Goal: Information Seeking & Learning: Learn about a topic

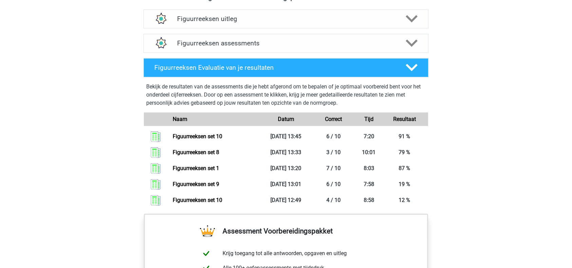
scroll to position [410, 0]
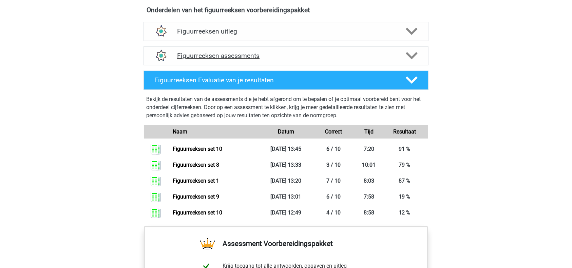
click at [215, 58] on h4 "Figuurreeksen assessments" at bounding box center [286, 56] width 218 height 8
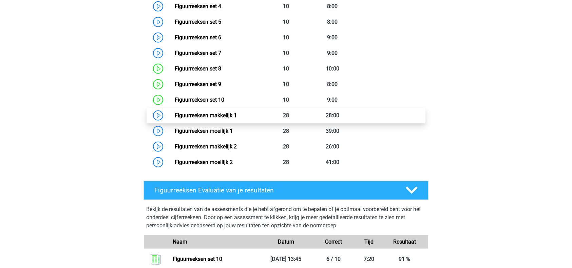
scroll to position [549, 0]
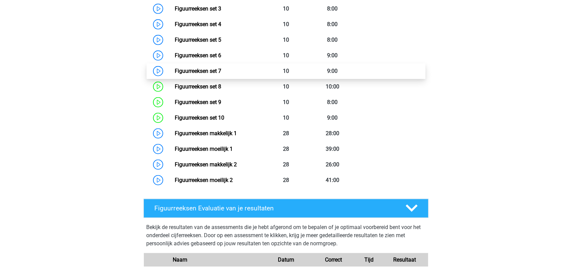
click at [221, 72] on link "Figuurreeksen set 7" at bounding box center [198, 71] width 46 height 6
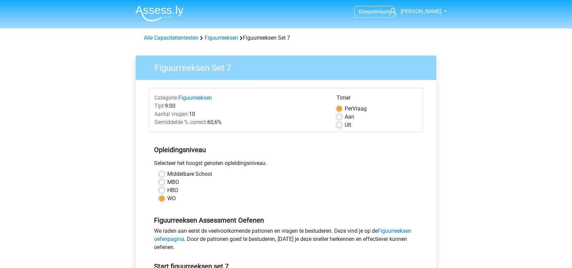
scroll to position [80, 0]
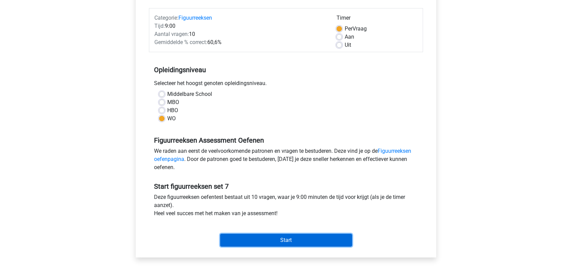
click at [236, 236] on input "Start" at bounding box center [286, 240] width 132 height 13
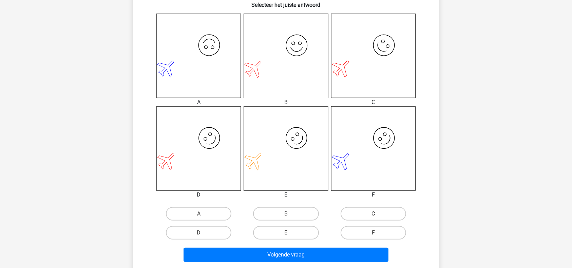
scroll to position [177, 0]
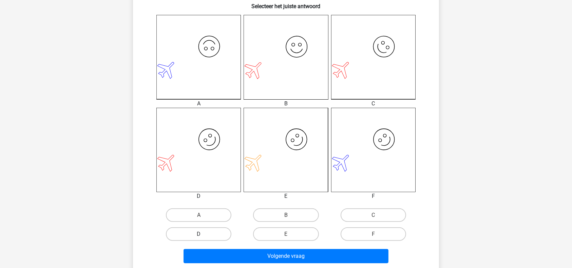
click at [198, 230] on label "D" at bounding box center [198, 235] width 65 height 14
click at [199, 234] on input "D" at bounding box center [201, 236] width 4 height 4
radio input "true"
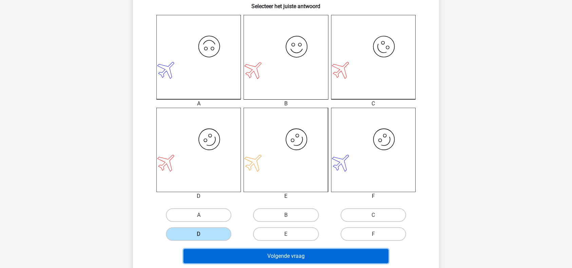
click at [234, 254] on button "Volgende vraag" at bounding box center [286, 256] width 205 height 14
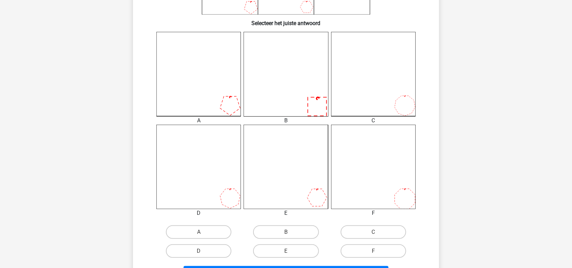
scroll to position [170, 0]
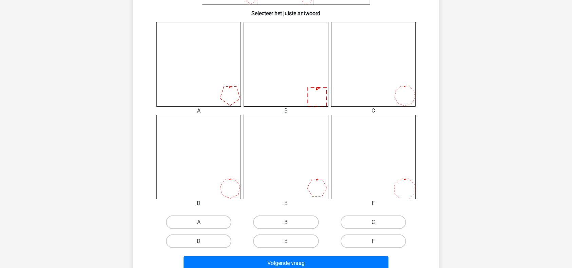
click at [284, 223] on label "B" at bounding box center [285, 223] width 65 height 14
click at [286, 223] on input "B" at bounding box center [288, 225] width 4 height 4
radio input "true"
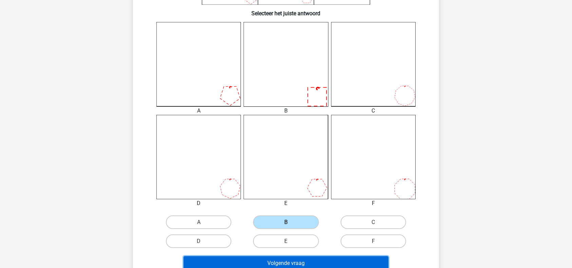
click at [318, 259] on button "Volgende vraag" at bounding box center [286, 263] width 205 height 14
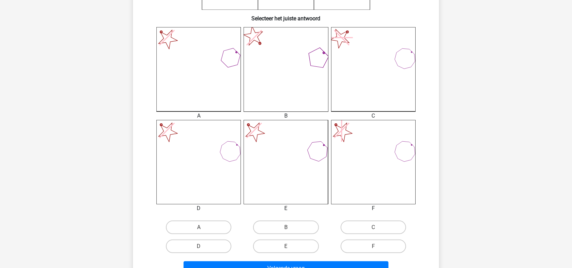
scroll to position [177, 0]
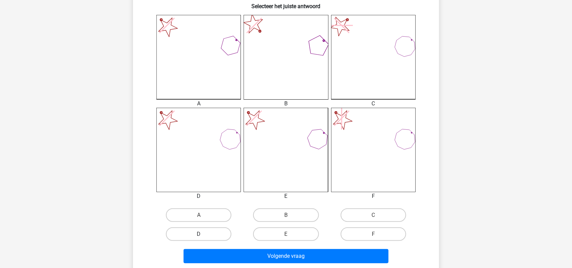
click at [207, 235] on label "D" at bounding box center [198, 235] width 65 height 14
click at [203, 235] on input "D" at bounding box center [201, 236] width 4 height 4
radio input "true"
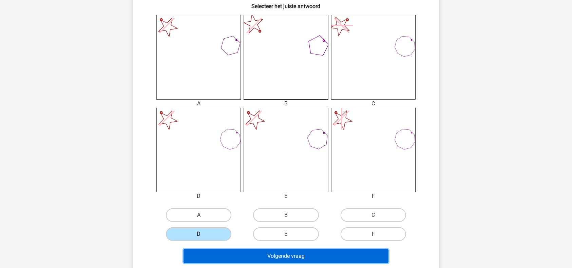
click at [291, 255] on button "Volgende vraag" at bounding box center [286, 256] width 205 height 14
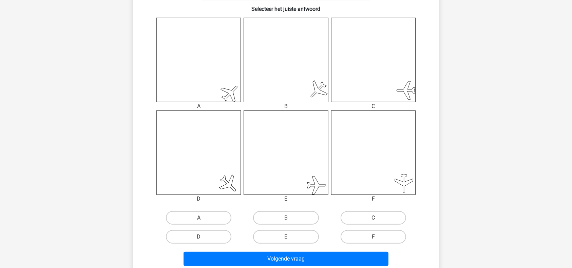
scroll to position [177, 0]
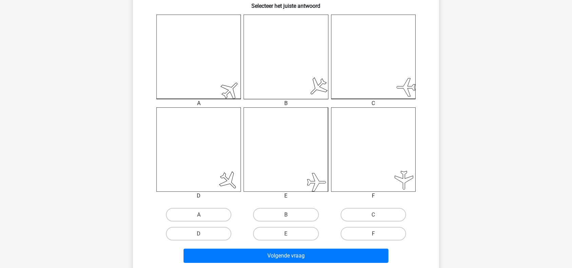
click at [288, 234] on input "E" at bounding box center [288, 236] width 4 height 4
radio input "true"
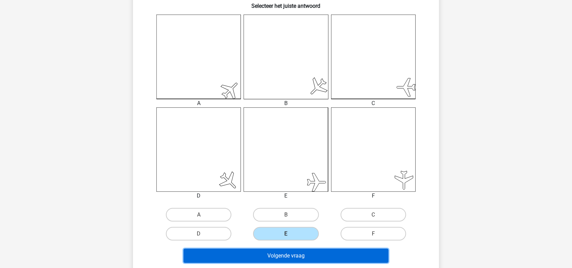
click at [288, 252] on button "Volgende vraag" at bounding box center [286, 256] width 205 height 14
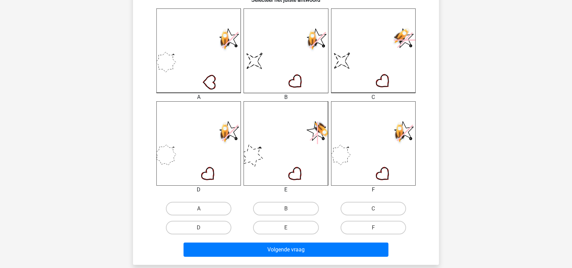
scroll to position [185, 0]
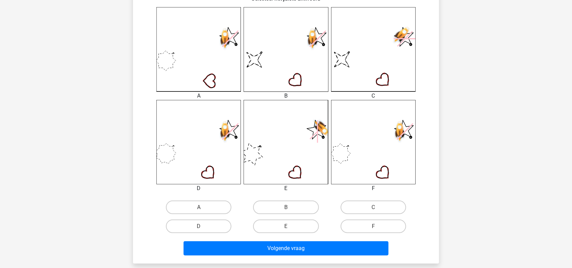
click at [288, 209] on input "B" at bounding box center [288, 210] width 4 height 4
radio input "true"
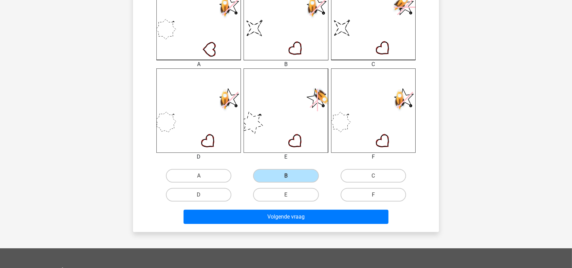
scroll to position [217, 0]
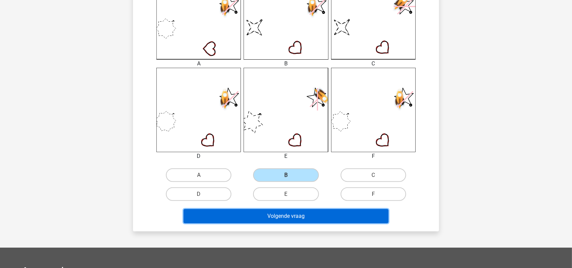
click at [310, 215] on button "Volgende vraag" at bounding box center [286, 216] width 205 height 14
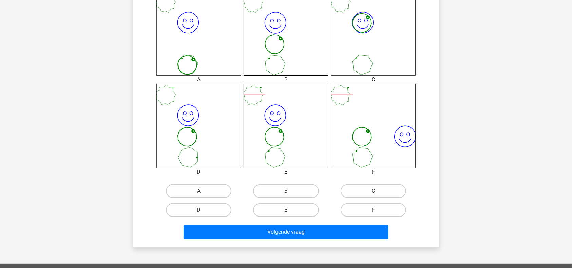
scroll to position [201, 0]
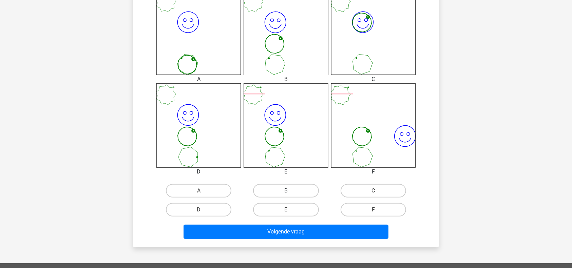
click at [283, 187] on label "B" at bounding box center [285, 191] width 65 height 14
click at [286, 191] on input "B" at bounding box center [288, 193] width 4 height 4
radio input "true"
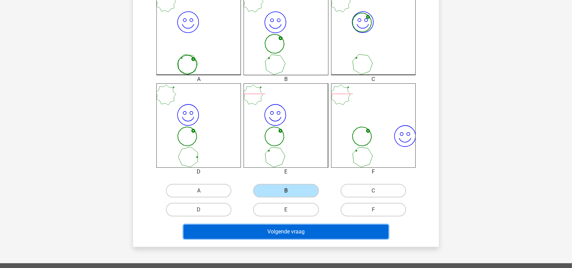
click at [286, 231] on button "Volgende vraag" at bounding box center [286, 232] width 205 height 14
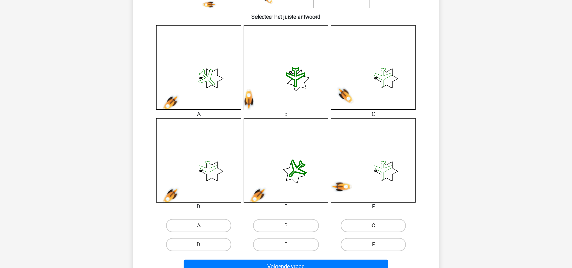
scroll to position [182, 0]
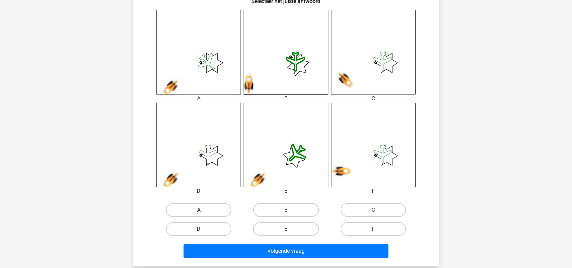
click at [213, 226] on label "D" at bounding box center [198, 230] width 65 height 14
click at [203, 229] on input "D" at bounding box center [201, 231] width 4 height 4
radio input "true"
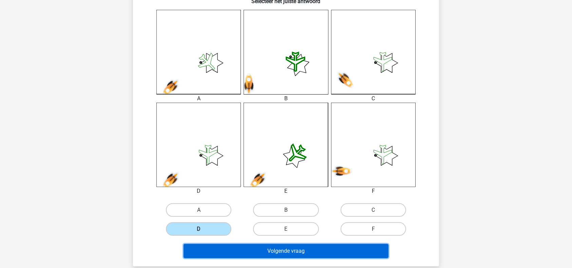
click at [249, 248] on button "Volgende vraag" at bounding box center [286, 251] width 205 height 14
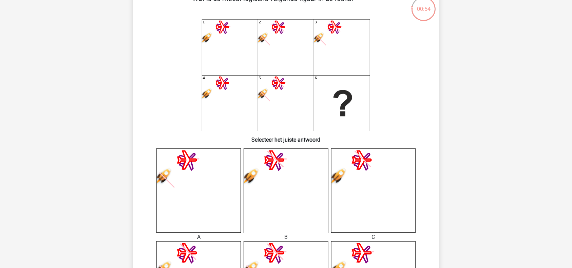
scroll to position [42, 0]
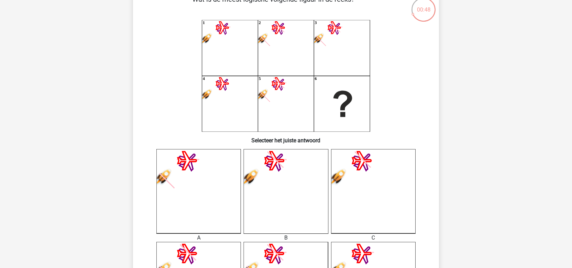
click at [363, 85] on icon "1 2 3 4 5 6" at bounding box center [285, 76] width 273 height 112
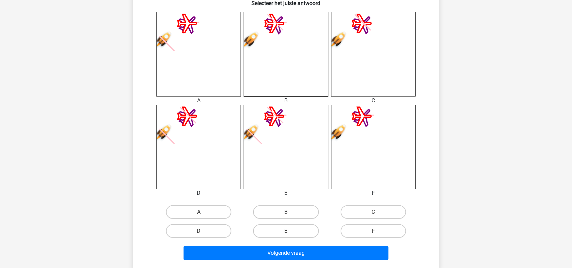
scroll to position [179, 0]
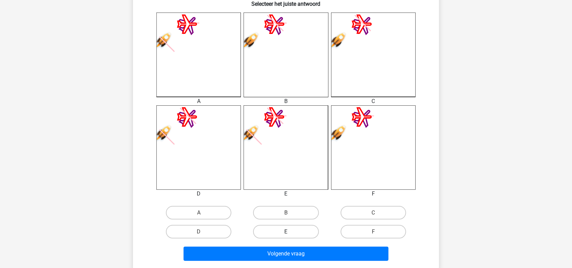
click at [297, 231] on label "E" at bounding box center [285, 232] width 65 height 14
click at [290, 232] on input "E" at bounding box center [288, 234] width 4 height 4
radio input "true"
click at [297, 231] on label "E" at bounding box center [285, 232] width 65 height 14
click at [290, 232] on input "E" at bounding box center [288, 234] width 4 height 4
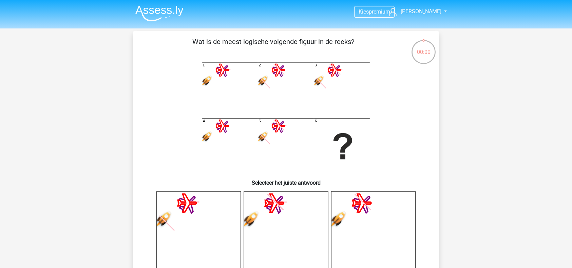
scroll to position [174, 0]
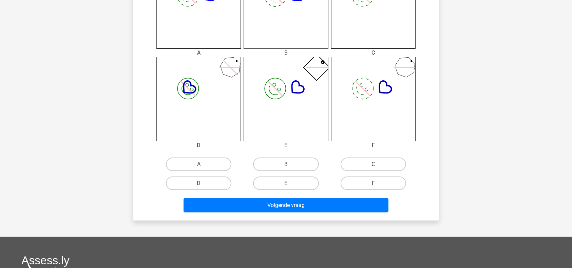
scroll to position [232, 0]
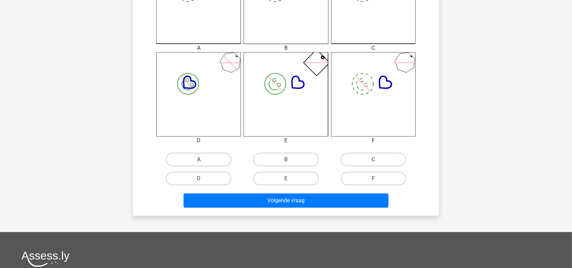
click at [286, 163] on input "B" at bounding box center [288, 162] width 4 height 4
radio input "true"
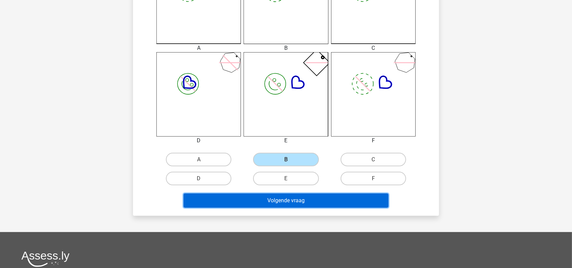
click at [288, 200] on button "Volgende vraag" at bounding box center [286, 201] width 205 height 14
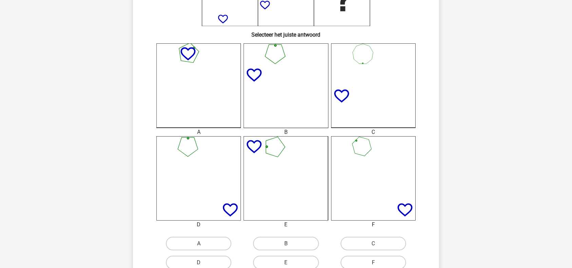
scroll to position [190, 0]
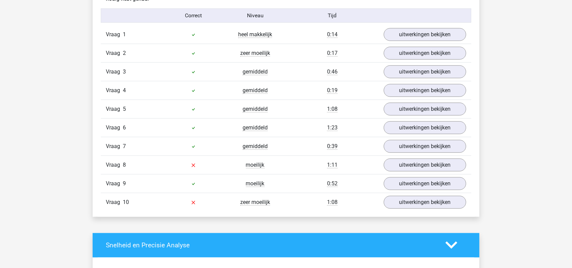
scroll to position [564, 0]
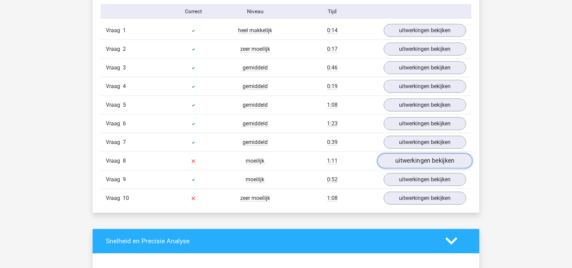
click at [432, 157] on link "uitwerkingen bekijken" at bounding box center [425, 161] width 95 height 15
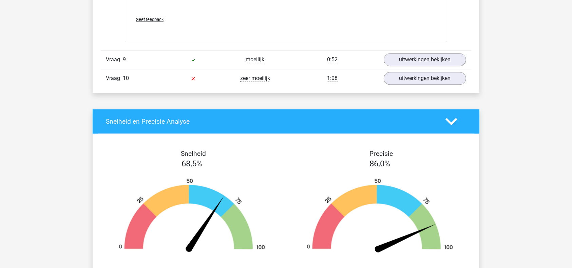
scroll to position [1301, 0]
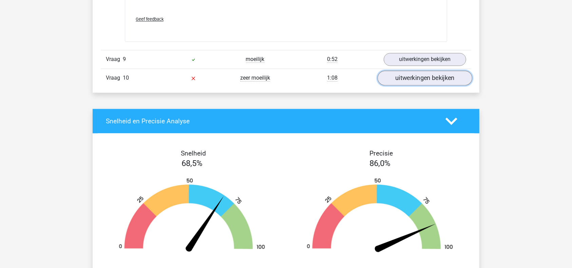
click at [414, 75] on link "uitwerkingen bekijken" at bounding box center [425, 78] width 95 height 15
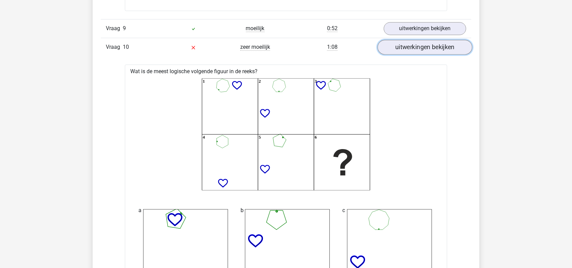
scroll to position [1331, 0]
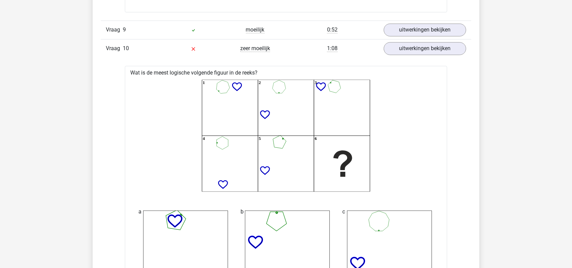
click at [234, 158] on icon "1 2 3 4 5 6" at bounding box center [286, 136] width 301 height 112
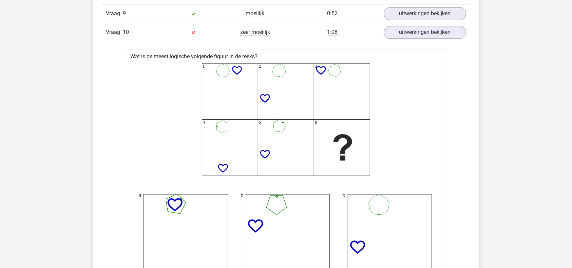
scroll to position [1346, 0]
click at [424, 149] on icon "1 2 3 4 5 6" at bounding box center [286, 120] width 301 height 112
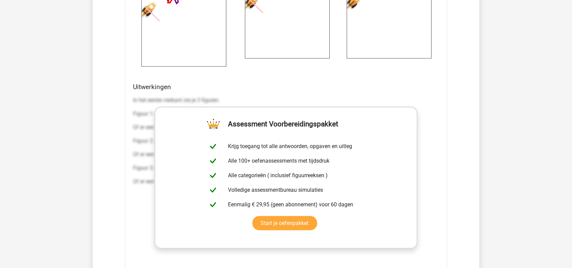
scroll to position [1016, 0]
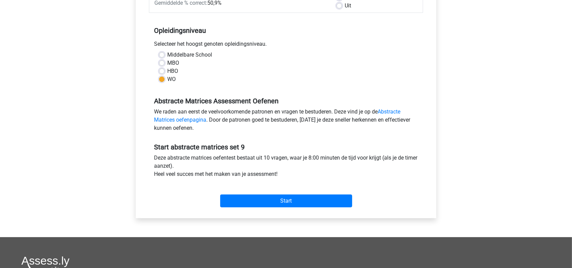
scroll to position [122, 0]
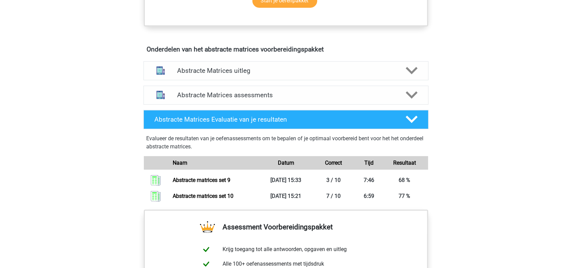
scroll to position [378, 0]
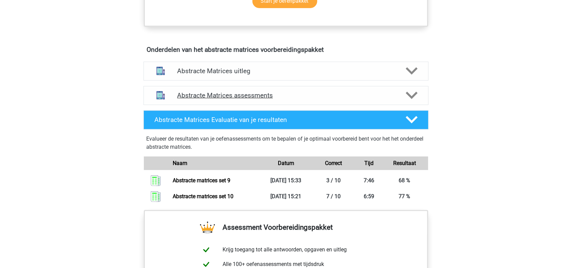
click at [312, 98] on h4 "Abstracte Matrices assessments" at bounding box center [286, 96] width 218 height 8
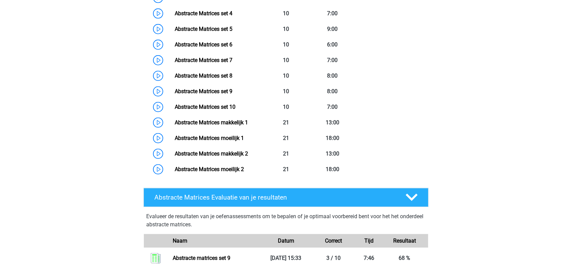
scroll to position [577, 0]
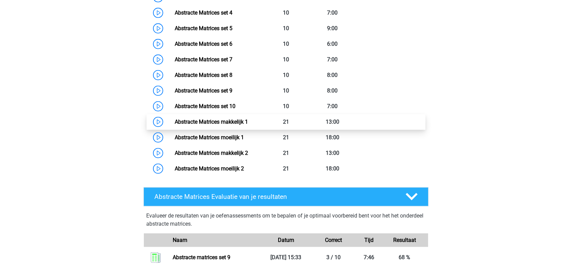
click at [237, 120] on link "Abstracte Matrices makkelijk 1" at bounding box center [211, 122] width 73 height 6
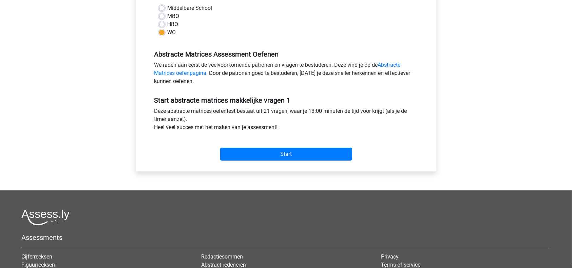
scroll to position [166, 0]
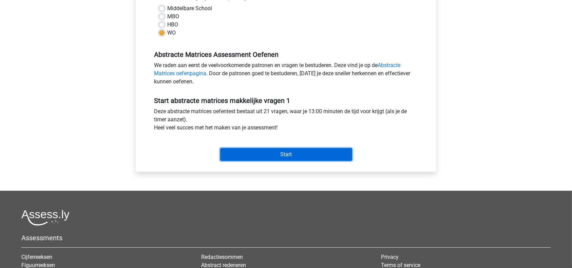
click at [255, 151] on input "Start" at bounding box center [286, 154] width 132 height 13
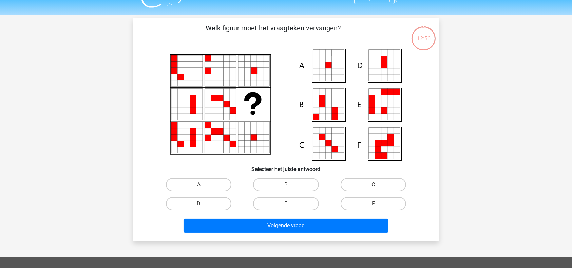
scroll to position [14, 0]
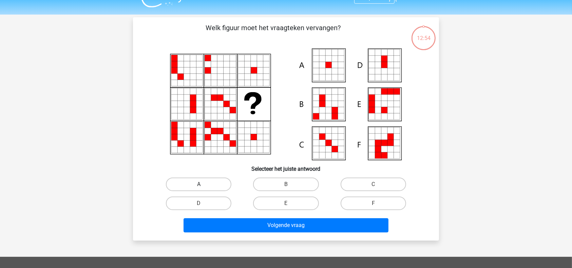
click at [219, 186] on label "A" at bounding box center [198, 185] width 65 height 14
click at [203, 186] on input "A" at bounding box center [201, 187] width 4 height 4
radio input "true"
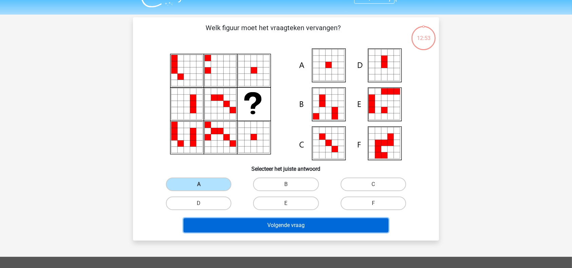
click at [236, 228] on button "Volgende vraag" at bounding box center [286, 225] width 205 height 14
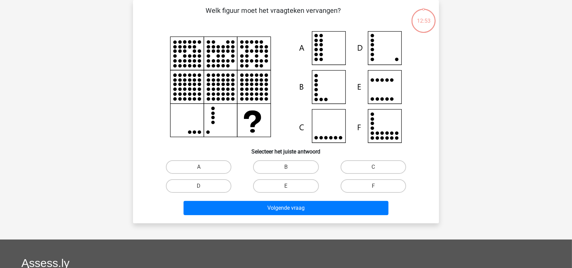
scroll to position [5, 0]
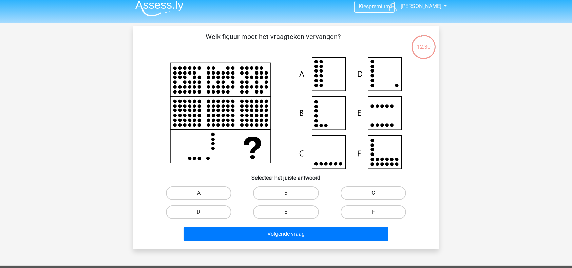
click at [363, 195] on label "C" at bounding box center [373, 194] width 65 height 14
click at [373, 195] on input "C" at bounding box center [375, 195] width 4 height 4
radio input "true"
click at [209, 210] on label "D" at bounding box center [198, 213] width 65 height 14
click at [203, 212] on input "D" at bounding box center [201, 214] width 4 height 4
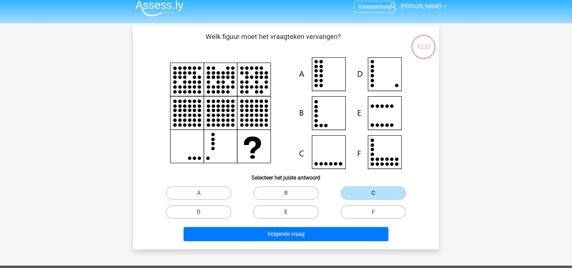
radio input "true"
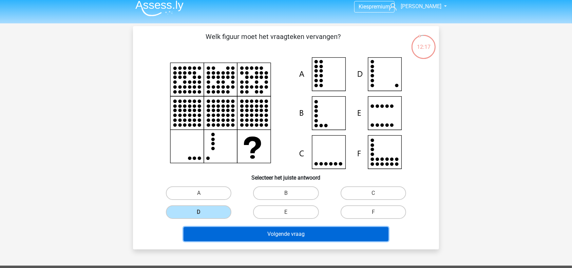
click at [310, 232] on button "Volgende vraag" at bounding box center [286, 234] width 205 height 14
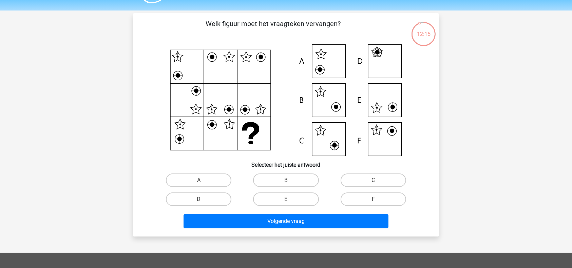
scroll to position [18, 0]
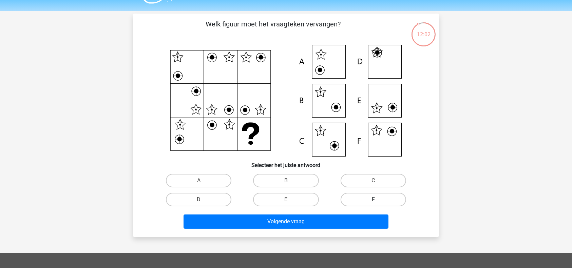
click at [367, 203] on label "F" at bounding box center [373, 200] width 65 height 14
click at [373, 203] on input "F" at bounding box center [375, 202] width 4 height 4
radio input "true"
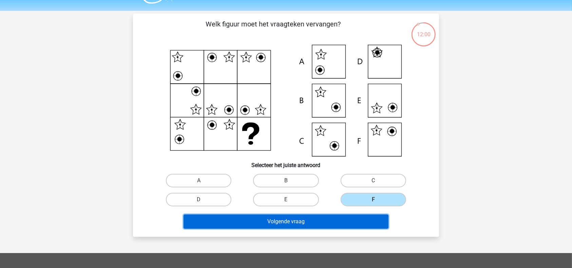
click at [337, 226] on button "Volgende vraag" at bounding box center [286, 222] width 205 height 14
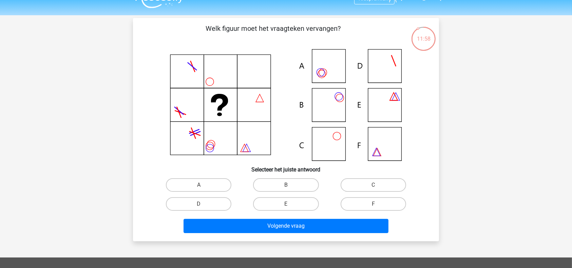
scroll to position [13, 0]
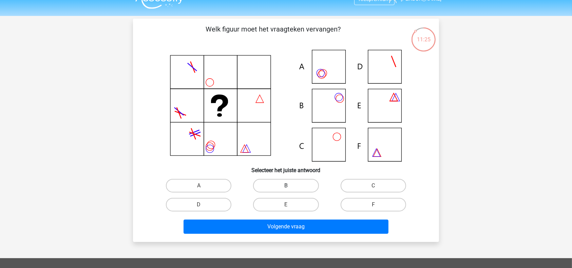
click at [271, 184] on label "B" at bounding box center [285, 186] width 65 height 14
click at [286, 186] on input "B" at bounding box center [288, 188] width 4 height 4
radio input "true"
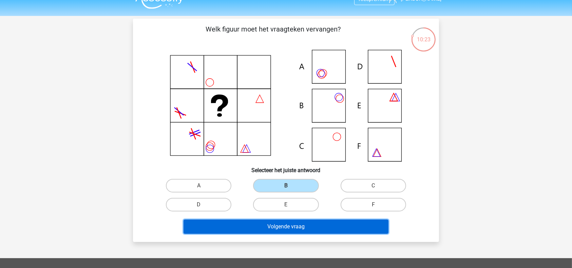
click at [311, 225] on button "Volgende vraag" at bounding box center [286, 227] width 205 height 14
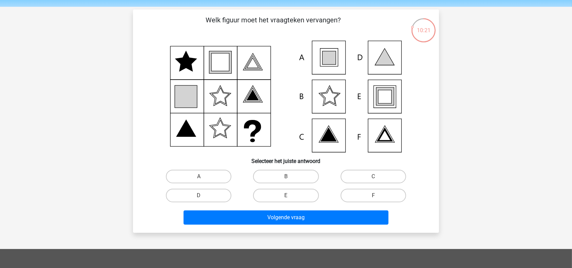
scroll to position [22, 0]
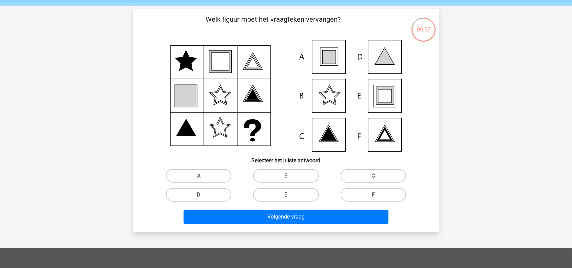
click at [286, 193] on label "E" at bounding box center [285, 195] width 65 height 14
click at [286, 195] on input "E" at bounding box center [288, 197] width 4 height 4
radio input "true"
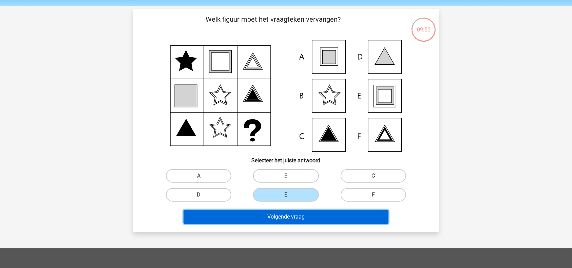
click at [279, 211] on button "Volgende vraag" at bounding box center [286, 217] width 205 height 14
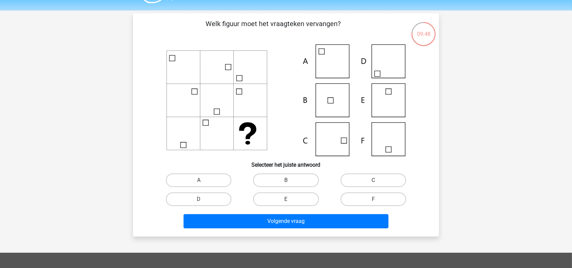
scroll to position [18, 0]
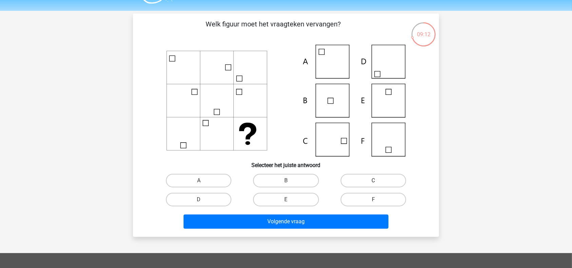
click at [380, 182] on label "C" at bounding box center [373, 181] width 65 height 14
click at [378, 182] on input "C" at bounding box center [375, 183] width 4 height 4
radio input "true"
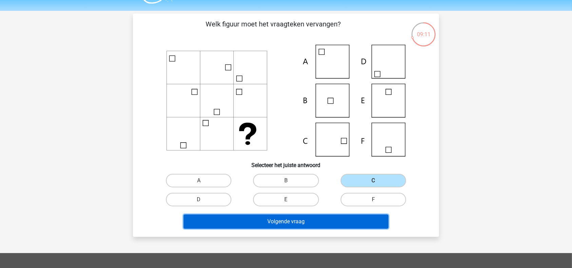
click at [306, 226] on button "Volgende vraag" at bounding box center [286, 222] width 205 height 14
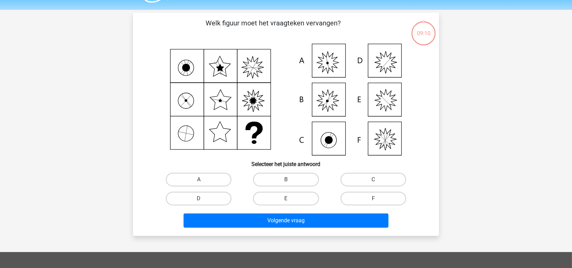
scroll to position [18, 0]
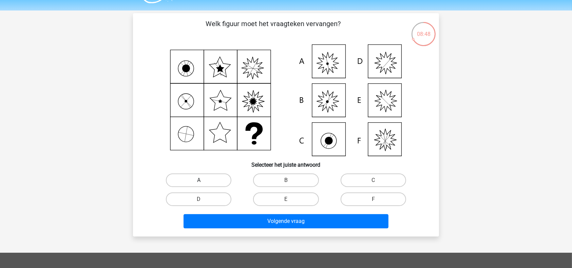
click at [213, 179] on label "A" at bounding box center [198, 181] width 65 height 14
click at [203, 180] on input "A" at bounding box center [201, 182] width 4 height 4
radio input "true"
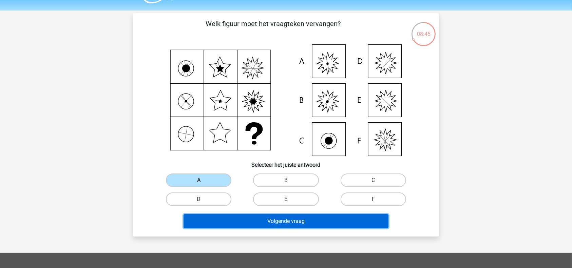
click at [260, 216] on button "Volgende vraag" at bounding box center [286, 221] width 205 height 14
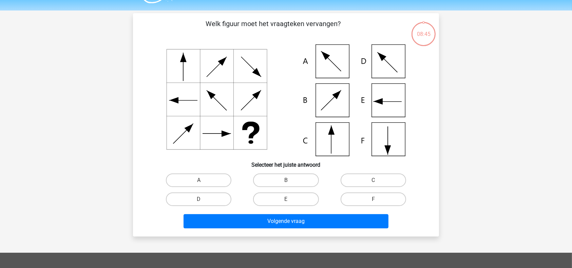
scroll to position [31, 0]
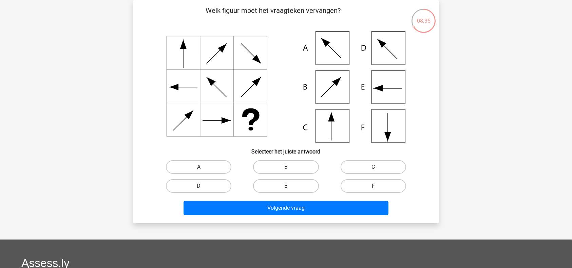
click at [359, 186] on label "F" at bounding box center [373, 186] width 65 height 14
click at [373, 186] on input "F" at bounding box center [375, 188] width 4 height 4
radio input "true"
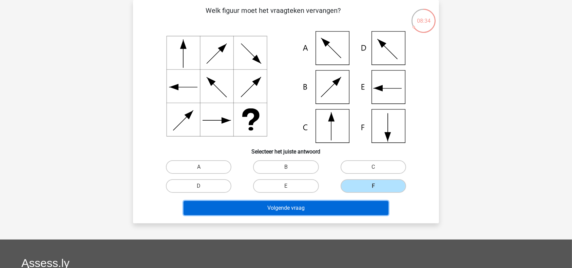
click at [328, 202] on button "Volgende vraag" at bounding box center [286, 208] width 205 height 14
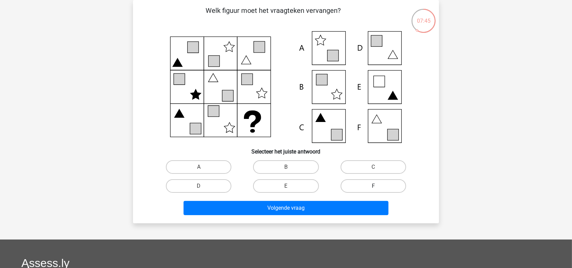
click at [365, 183] on label "F" at bounding box center [373, 186] width 65 height 14
click at [373, 186] on input "F" at bounding box center [375, 188] width 4 height 4
radio input "true"
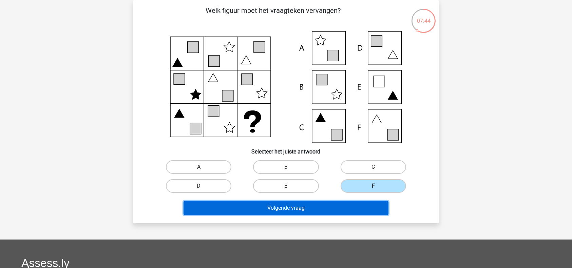
click at [315, 208] on button "Volgende vraag" at bounding box center [286, 208] width 205 height 14
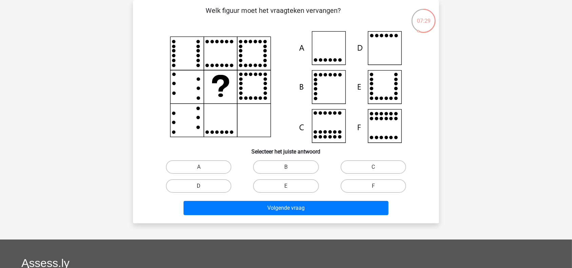
click at [204, 188] on label "D" at bounding box center [198, 186] width 65 height 14
click at [203, 188] on input "D" at bounding box center [201, 188] width 4 height 4
radio input "true"
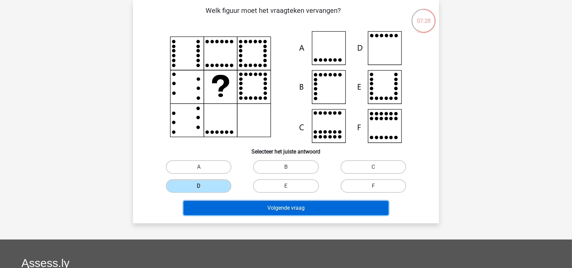
click at [250, 209] on button "Volgende vraag" at bounding box center [286, 208] width 205 height 14
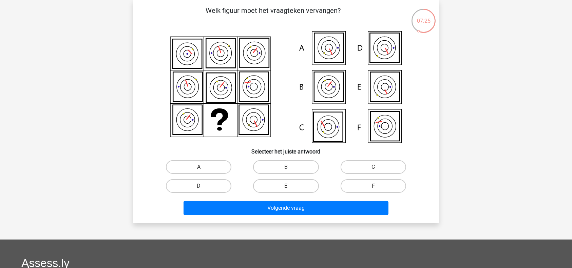
scroll to position [20, 0]
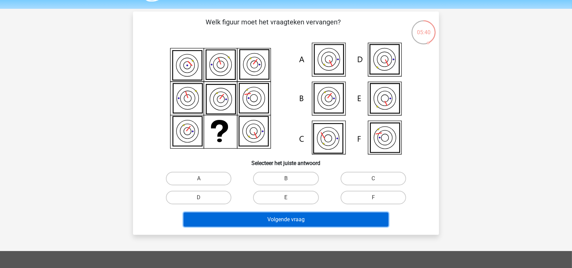
click at [276, 221] on button "Volgende vraag" at bounding box center [286, 220] width 205 height 14
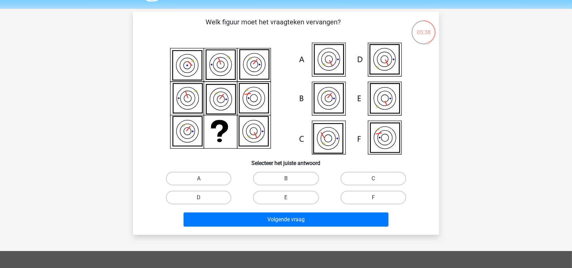
click at [202, 180] on input "A" at bounding box center [201, 181] width 4 height 4
radio input "true"
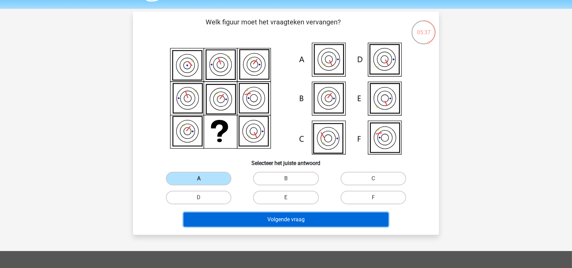
click at [245, 216] on button "Volgende vraag" at bounding box center [286, 220] width 205 height 14
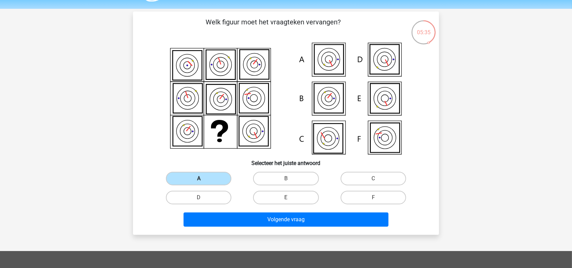
click at [220, 177] on label "A" at bounding box center [198, 179] width 65 height 14
click at [203, 179] on input "A" at bounding box center [201, 181] width 4 height 4
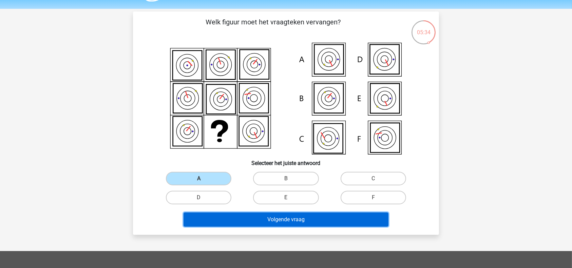
click at [257, 216] on button "Volgende vraag" at bounding box center [286, 220] width 205 height 14
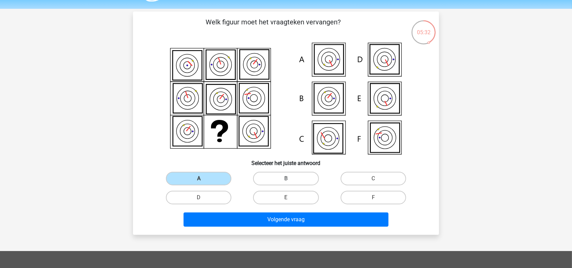
click at [287, 176] on label "B" at bounding box center [285, 179] width 65 height 14
click at [287, 179] on input "B" at bounding box center [288, 181] width 4 height 4
radio input "true"
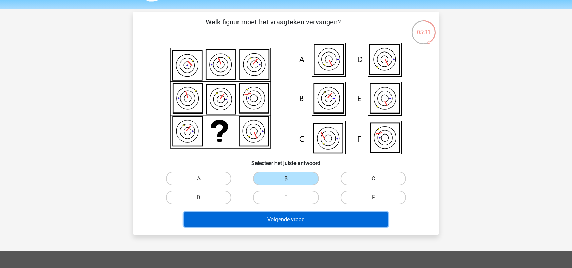
click at [275, 219] on button "Volgende vraag" at bounding box center [286, 220] width 205 height 14
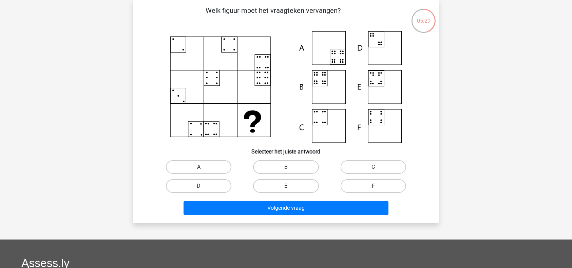
scroll to position [17, 0]
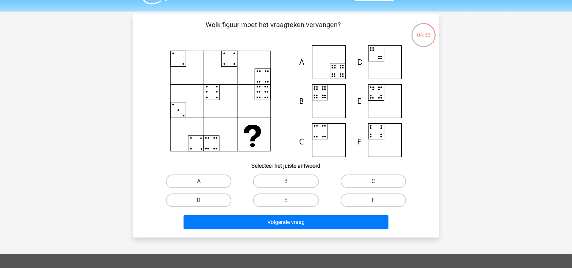
click at [299, 180] on label "B" at bounding box center [285, 182] width 65 height 14
click at [290, 181] on input "B" at bounding box center [288, 183] width 4 height 4
radio input "true"
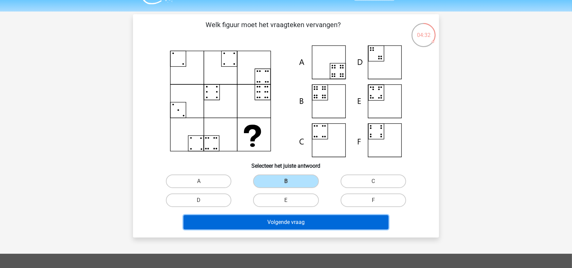
click at [291, 220] on button "Volgende vraag" at bounding box center [286, 222] width 205 height 14
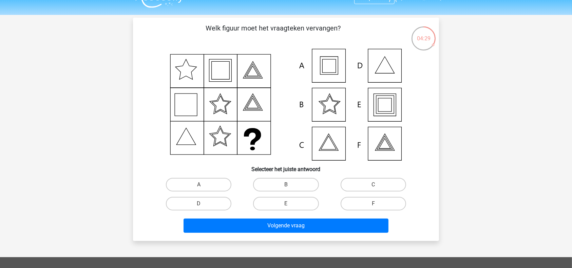
scroll to position [14, 0]
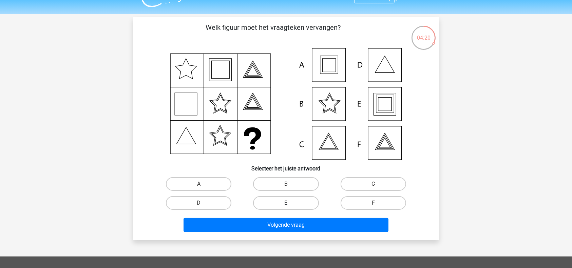
click at [292, 203] on label "E" at bounding box center [285, 203] width 65 height 14
click at [290, 203] on input "E" at bounding box center [288, 205] width 4 height 4
radio input "true"
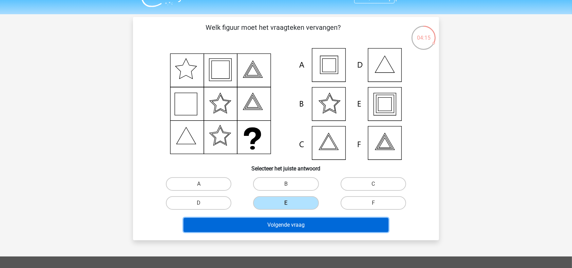
click at [287, 226] on button "Volgende vraag" at bounding box center [286, 225] width 205 height 14
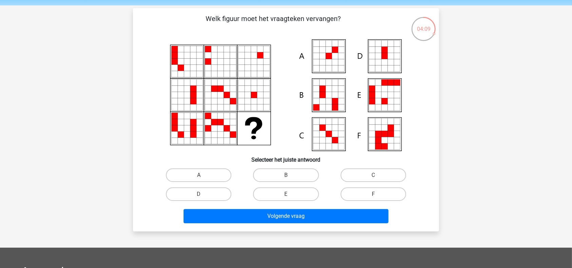
scroll to position [28, 0]
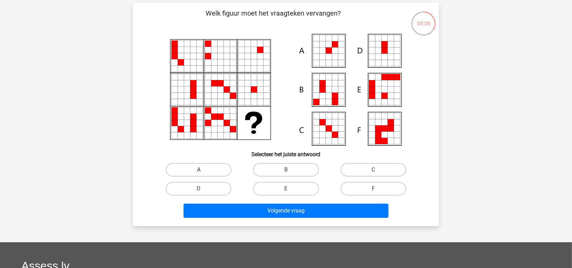
click at [194, 169] on label "A" at bounding box center [198, 170] width 65 height 14
click at [199, 170] on input "A" at bounding box center [201, 172] width 4 height 4
radio input "true"
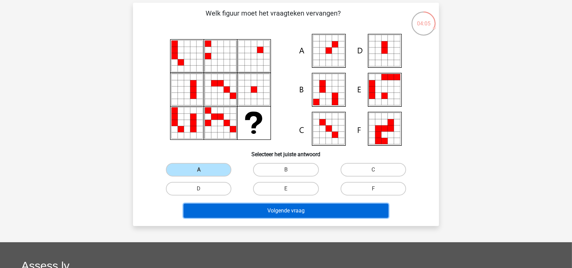
click at [242, 213] on button "Volgende vraag" at bounding box center [286, 211] width 205 height 14
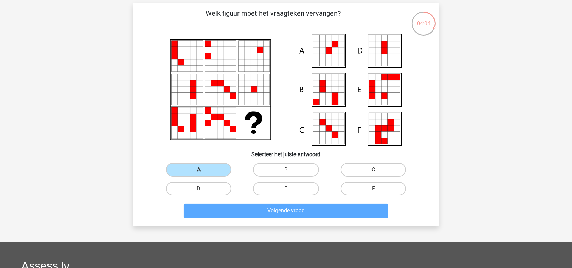
scroll to position [31, 0]
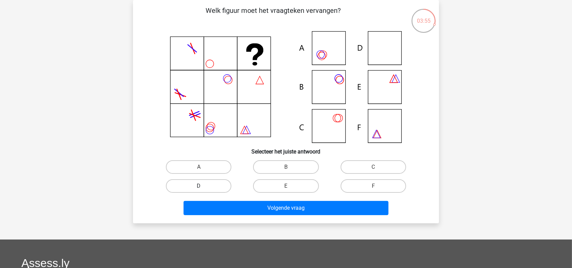
click at [215, 186] on label "D" at bounding box center [198, 186] width 65 height 14
click at [203, 186] on input "D" at bounding box center [201, 188] width 4 height 4
radio input "true"
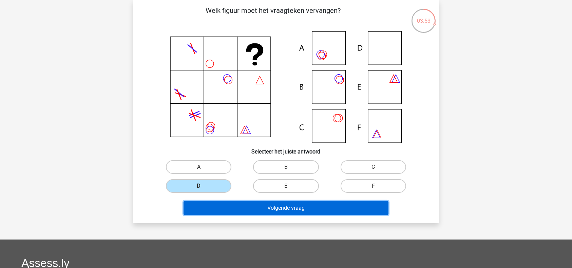
click at [246, 205] on button "Volgende vraag" at bounding box center [286, 208] width 205 height 14
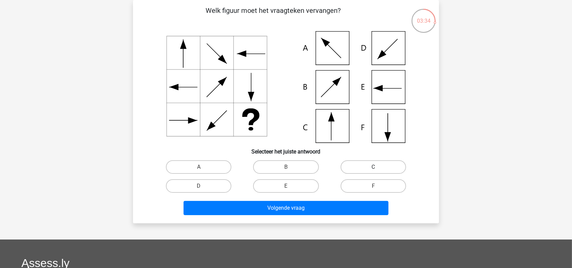
click at [383, 169] on label "C" at bounding box center [373, 167] width 65 height 14
click at [378, 169] on input "C" at bounding box center [375, 169] width 4 height 4
radio input "true"
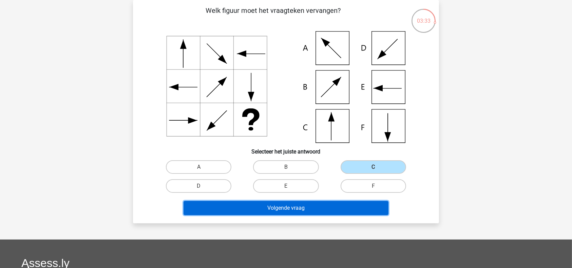
click at [342, 201] on button "Volgende vraag" at bounding box center [286, 208] width 205 height 14
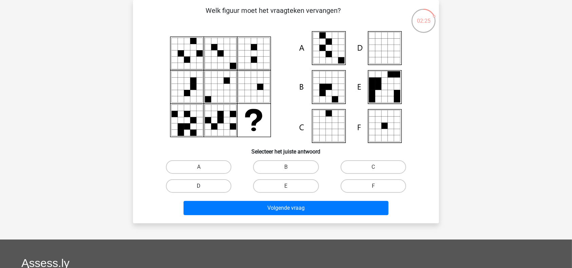
click at [220, 184] on label "D" at bounding box center [198, 186] width 65 height 14
click at [203, 186] on input "D" at bounding box center [201, 188] width 4 height 4
radio input "true"
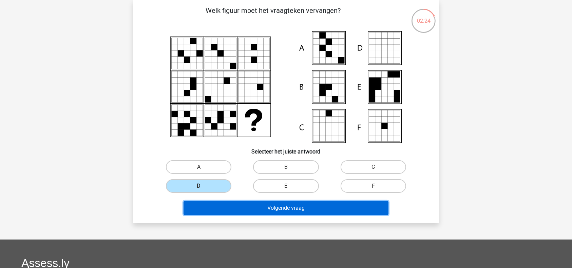
click at [237, 205] on button "Volgende vraag" at bounding box center [286, 208] width 205 height 14
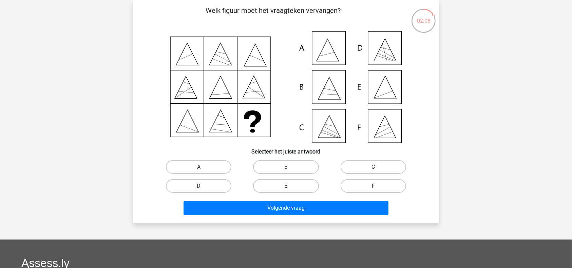
click at [361, 191] on label "F" at bounding box center [373, 186] width 65 height 14
click at [373, 191] on input "F" at bounding box center [375, 188] width 4 height 4
radio input "true"
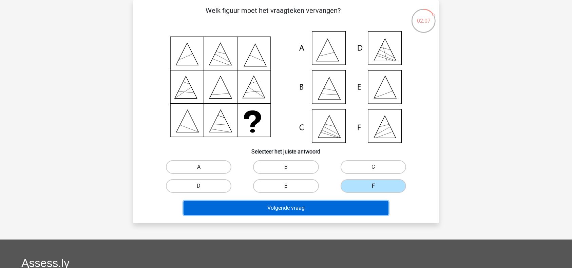
click at [339, 209] on button "Volgende vraag" at bounding box center [286, 208] width 205 height 14
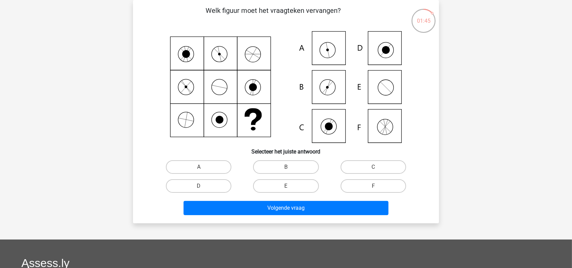
click at [211, 174] on div "A" at bounding box center [198, 167] width 87 height 19
click at [210, 170] on label "A" at bounding box center [198, 167] width 65 height 14
click at [203, 170] on input "A" at bounding box center [201, 169] width 4 height 4
radio input "true"
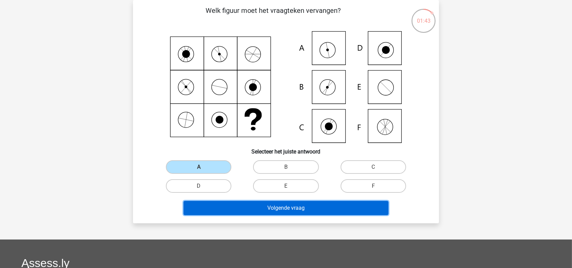
click at [242, 205] on button "Volgende vraag" at bounding box center [286, 208] width 205 height 14
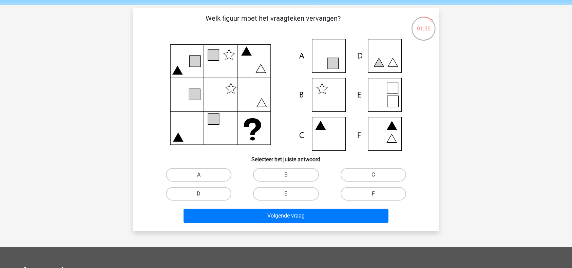
scroll to position [27, 0]
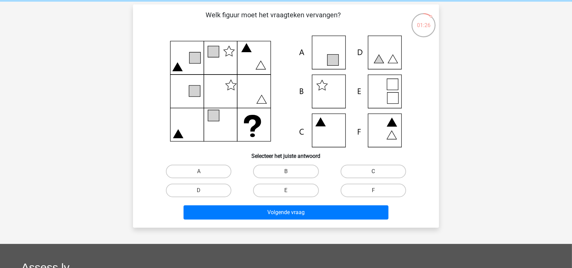
click at [385, 170] on label "C" at bounding box center [373, 172] width 65 height 14
click at [378, 172] on input "C" at bounding box center [375, 174] width 4 height 4
radio input "true"
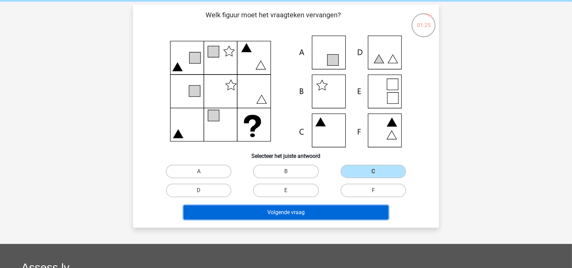
click at [321, 213] on button "Volgende vraag" at bounding box center [286, 213] width 205 height 14
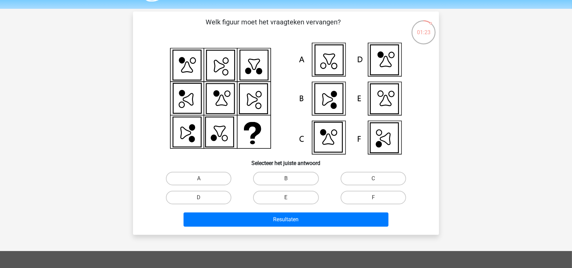
scroll to position [18, 0]
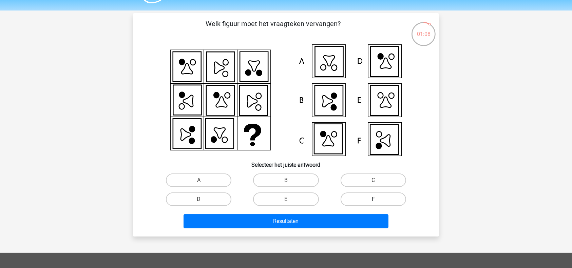
click at [368, 195] on label "F" at bounding box center [373, 200] width 65 height 14
click at [373, 199] on input "F" at bounding box center [375, 201] width 4 height 4
radio input "true"
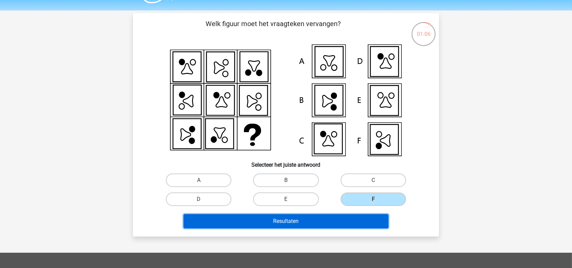
click at [330, 218] on button "Resultaten" at bounding box center [286, 221] width 205 height 14
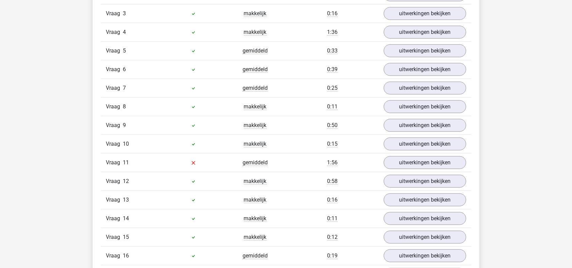
scroll to position [625, 0]
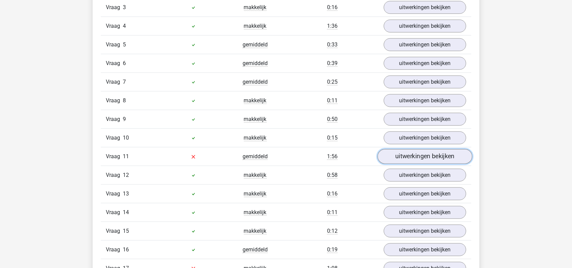
click at [407, 156] on link "uitwerkingen bekijken" at bounding box center [425, 156] width 95 height 15
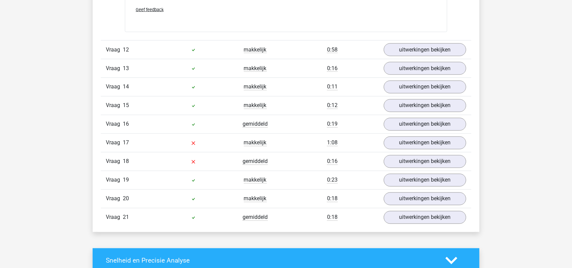
scroll to position [1205, 0]
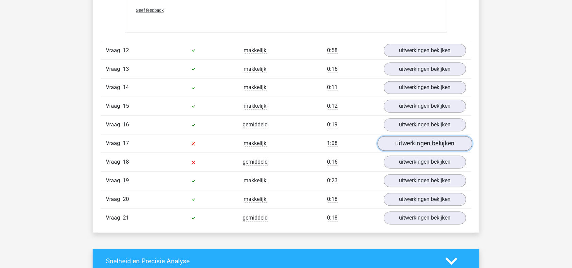
click at [403, 142] on link "uitwerkingen bekijken" at bounding box center [425, 143] width 95 height 15
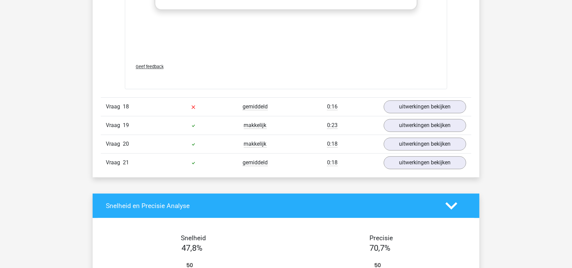
scroll to position [1718, 0]
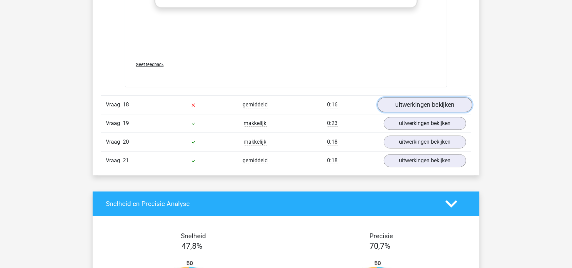
click at [426, 103] on link "uitwerkingen bekijken" at bounding box center [425, 104] width 95 height 15
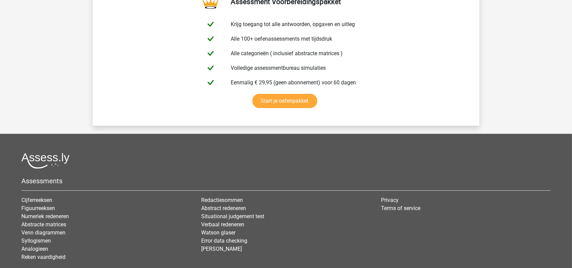
scroll to position [2789, 0]
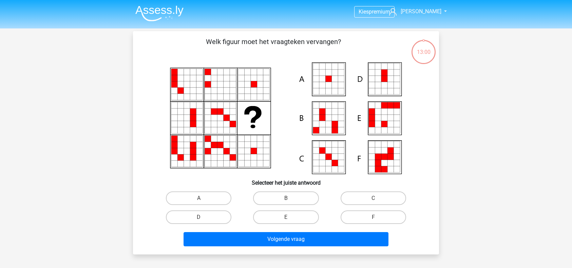
scroll to position [18, 0]
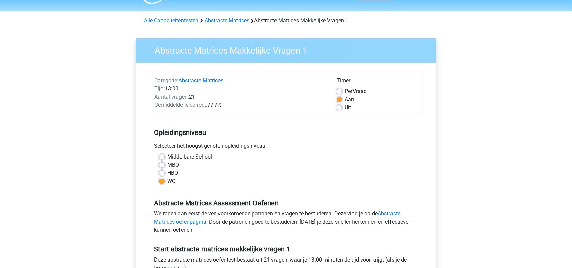
scroll to position [16, 0]
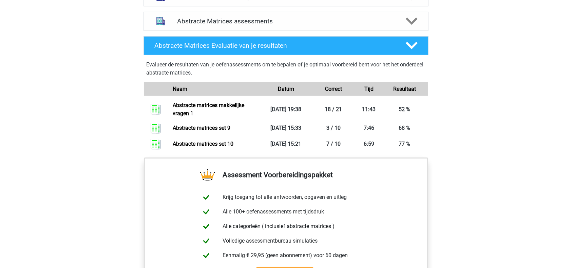
scroll to position [416, 0]
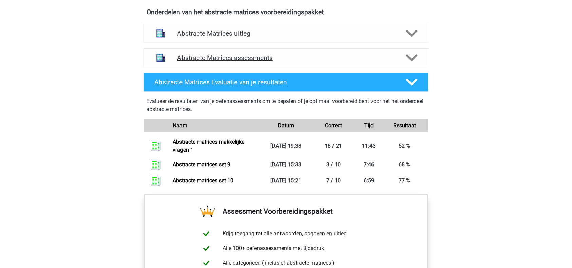
click at [220, 62] on div "Abstracte Matrices assessments" at bounding box center [285, 58] width 285 height 19
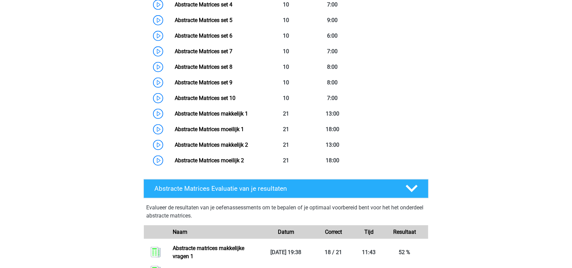
scroll to position [581, 0]
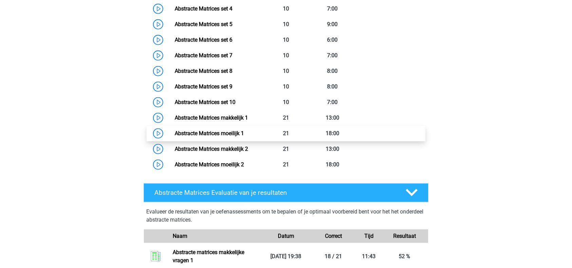
click at [227, 134] on link "Abstracte Matrices moeilijk 1" at bounding box center [209, 133] width 69 height 6
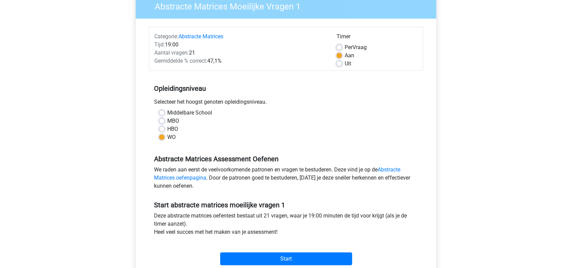
scroll to position [62, 0]
click at [345, 44] on label "Per Vraag" at bounding box center [356, 47] width 22 height 8
click at [341, 44] on input "Per Vraag" at bounding box center [338, 46] width 5 height 7
radio input "true"
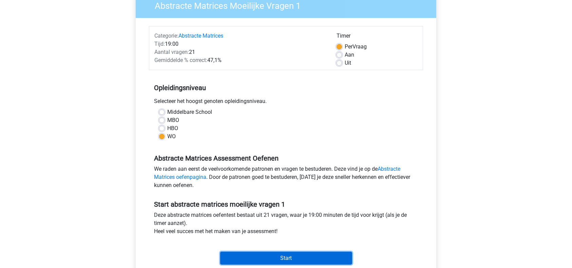
click at [266, 254] on input "Start" at bounding box center [286, 258] width 132 height 13
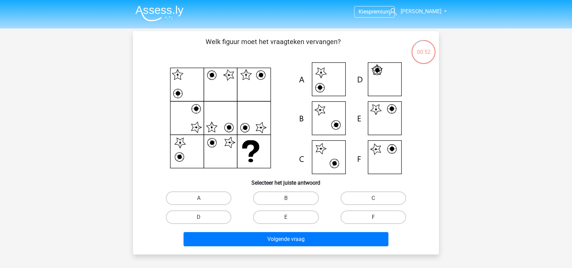
click at [356, 216] on label "F" at bounding box center [373, 218] width 65 height 14
click at [373, 217] on input "F" at bounding box center [375, 219] width 4 height 4
radio input "true"
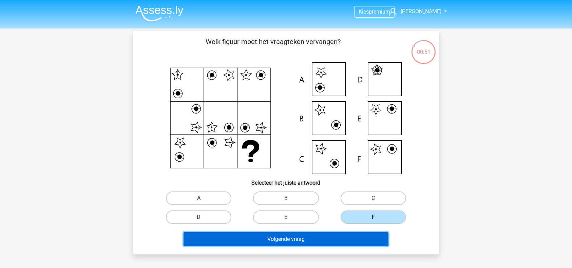
click at [330, 238] on button "Volgende vraag" at bounding box center [286, 239] width 205 height 14
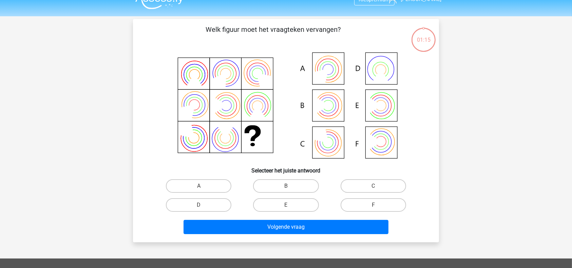
scroll to position [8, 0]
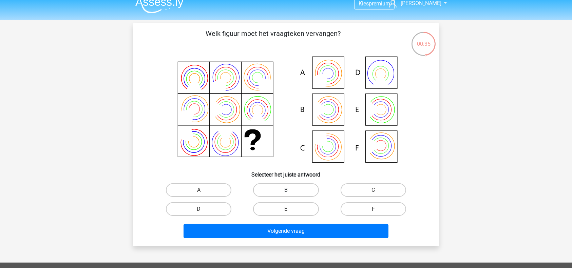
click at [298, 191] on label "B" at bounding box center [285, 191] width 65 height 14
click at [290, 191] on input "B" at bounding box center [288, 192] width 4 height 4
radio input "true"
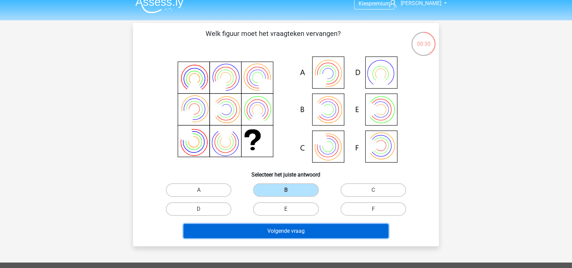
click at [315, 229] on button "Volgende vraag" at bounding box center [286, 231] width 205 height 14
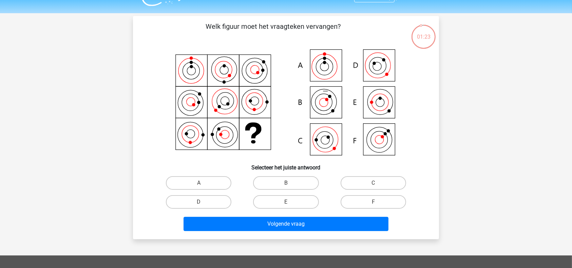
scroll to position [15, 0]
click at [362, 184] on label "C" at bounding box center [373, 184] width 65 height 14
click at [373, 184] on input "C" at bounding box center [375, 186] width 4 height 4
radio input "true"
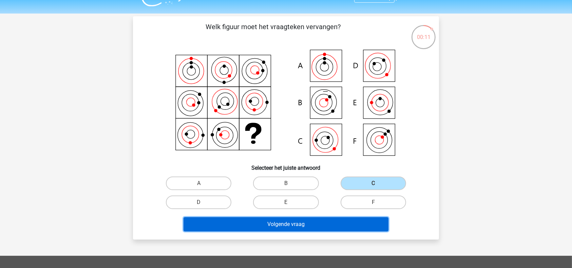
click at [305, 224] on button "Volgende vraag" at bounding box center [286, 224] width 205 height 14
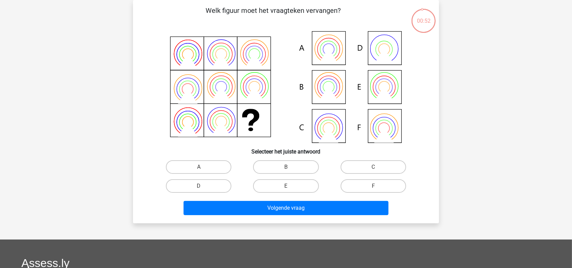
scroll to position [22, 0]
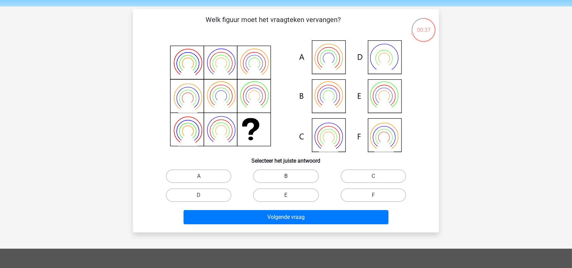
click at [286, 173] on label "B" at bounding box center [285, 177] width 65 height 14
click at [286, 176] on input "B" at bounding box center [288, 178] width 4 height 4
radio input "true"
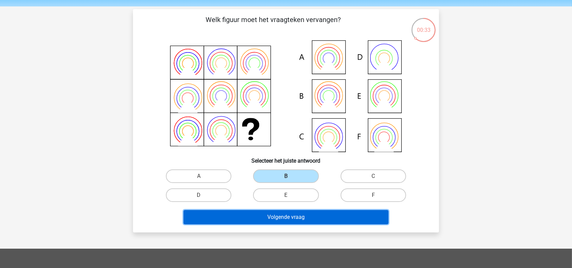
click at [276, 217] on button "Volgende vraag" at bounding box center [286, 217] width 205 height 14
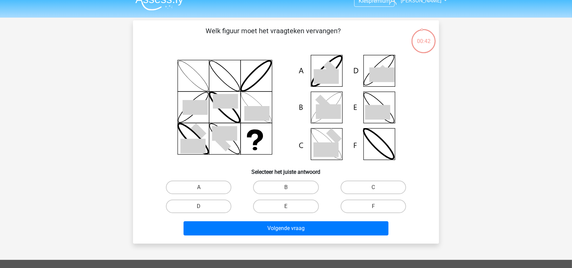
scroll to position [11, 0]
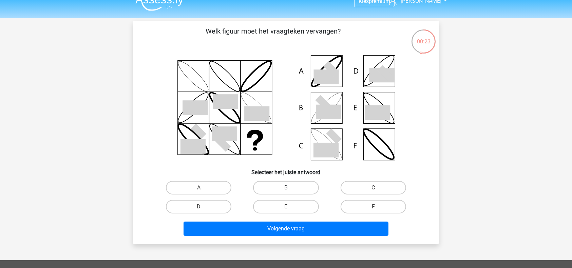
click at [285, 189] on label "B" at bounding box center [285, 188] width 65 height 14
click at [286, 189] on input "B" at bounding box center [288, 190] width 4 height 4
radio input "true"
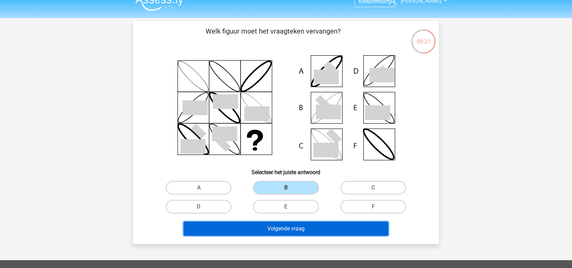
click at [270, 225] on button "Volgende vraag" at bounding box center [286, 229] width 205 height 14
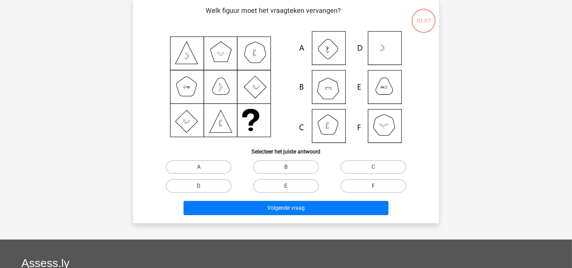
scroll to position [15, 0]
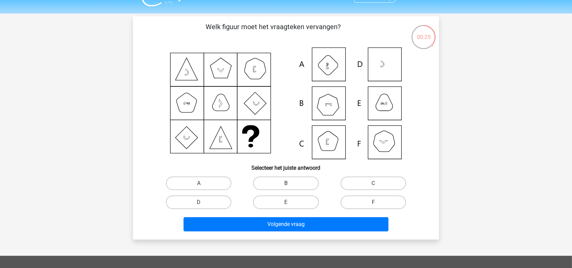
click at [281, 184] on label "B" at bounding box center [285, 184] width 65 height 14
click at [286, 184] on input "B" at bounding box center [288, 186] width 4 height 4
radio input "true"
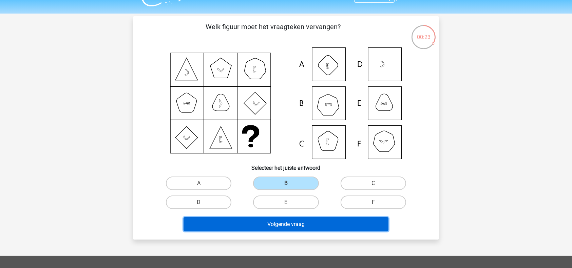
click at [269, 222] on button "Volgende vraag" at bounding box center [286, 224] width 205 height 14
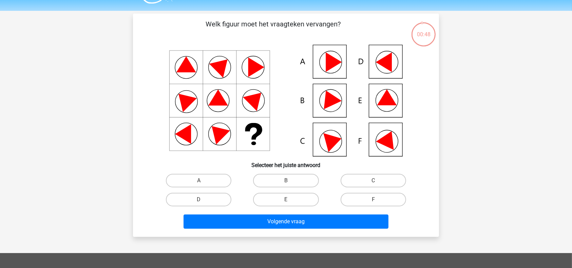
scroll to position [17, 0]
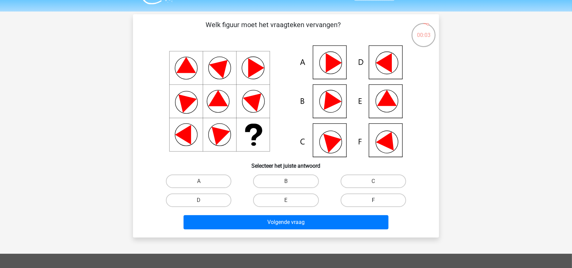
click at [391, 197] on label "F" at bounding box center [373, 201] width 65 height 14
click at [378, 200] on input "F" at bounding box center [375, 202] width 4 height 4
radio input "true"
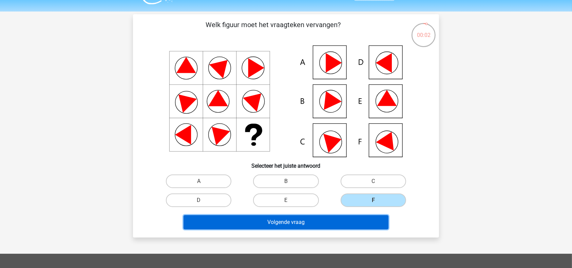
click at [327, 220] on button "Volgende vraag" at bounding box center [286, 222] width 205 height 14
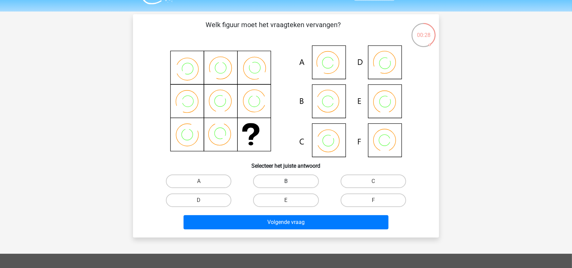
click at [283, 178] on label "B" at bounding box center [285, 182] width 65 height 14
click at [286, 181] on input "B" at bounding box center [288, 183] width 4 height 4
radio input "true"
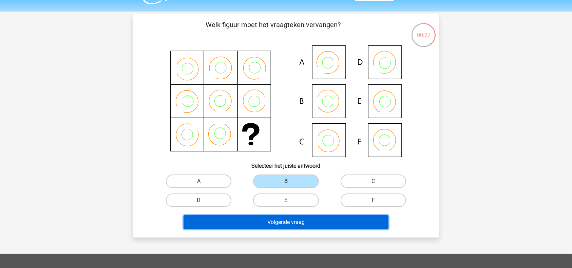
click at [275, 215] on button "Volgende vraag" at bounding box center [286, 222] width 205 height 14
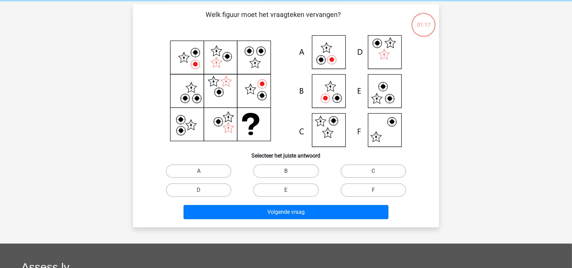
scroll to position [27, 0]
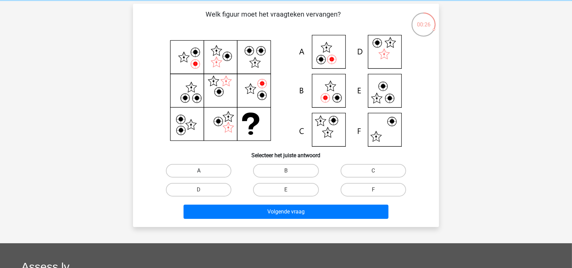
click at [201, 169] on label "A" at bounding box center [198, 171] width 65 height 14
click at [201, 171] on input "A" at bounding box center [201, 173] width 4 height 4
radio input "true"
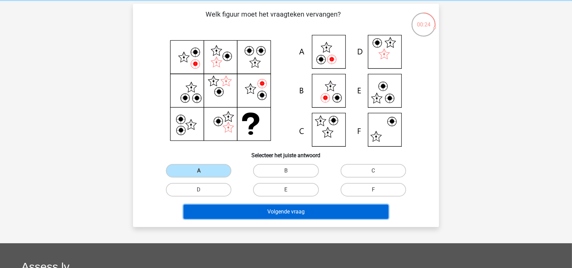
click at [266, 215] on button "Volgende vraag" at bounding box center [286, 212] width 205 height 14
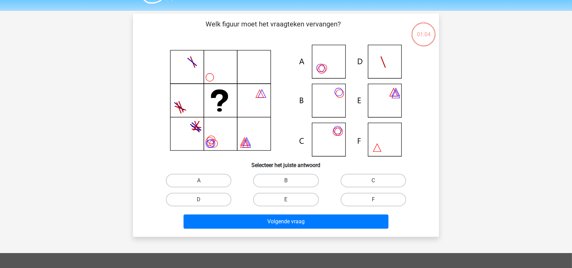
scroll to position [17, 0]
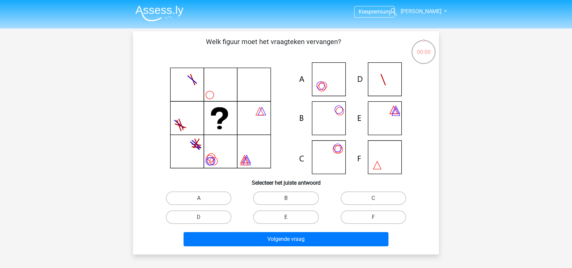
scroll to position [17, 0]
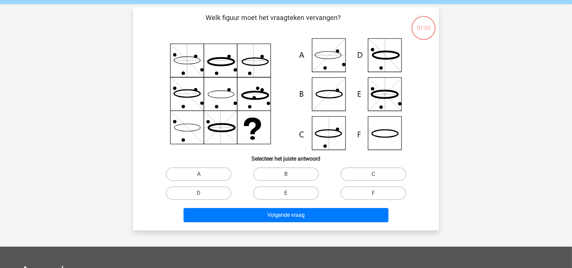
scroll to position [24, 0]
click at [359, 191] on label "F" at bounding box center [373, 193] width 65 height 14
click at [373, 193] on input "F" at bounding box center [375, 195] width 4 height 4
radio input "true"
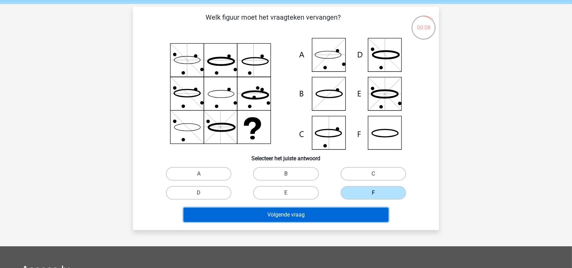
click at [324, 217] on button "Volgende vraag" at bounding box center [286, 215] width 205 height 14
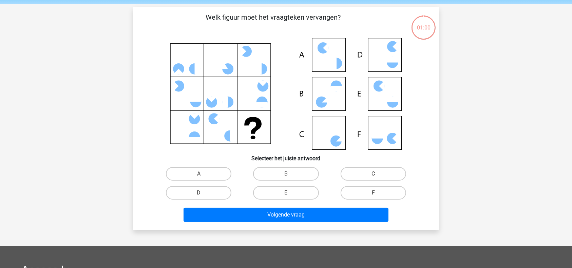
scroll to position [31, 0]
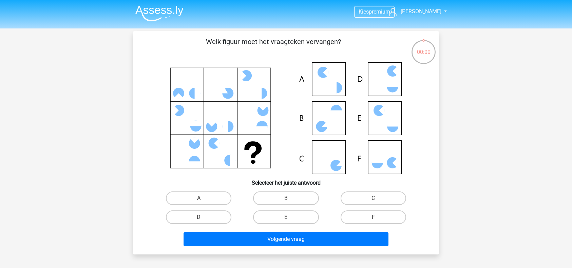
scroll to position [31, 0]
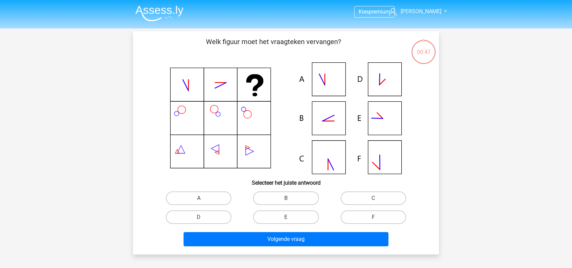
scroll to position [31, 0]
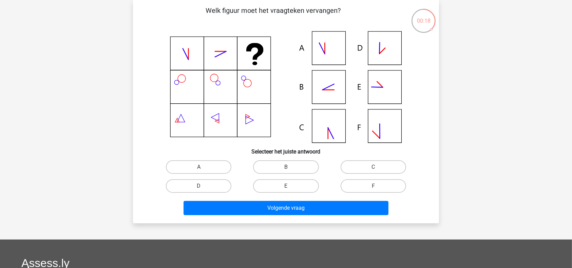
click at [286, 169] on input "B" at bounding box center [288, 169] width 4 height 4
radio input "true"
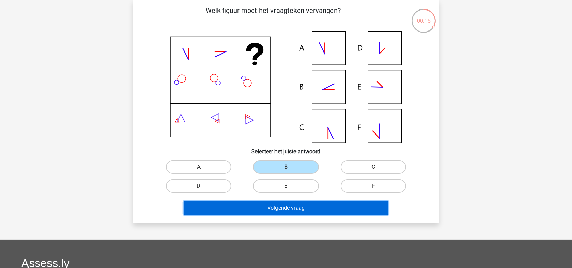
click at [278, 203] on button "Volgende vraag" at bounding box center [286, 208] width 205 height 14
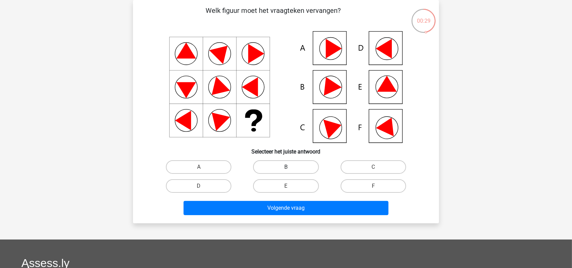
click at [266, 163] on label "B" at bounding box center [285, 167] width 65 height 14
click at [286, 167] on input "B" at bounding box center [288, 169] width 4 height 4
radio input "true"
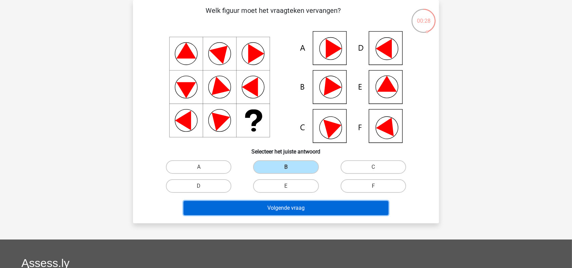
click at [277, 207] on button "Volgende vraag" at bounding box center [286, 208] width 205 height 14
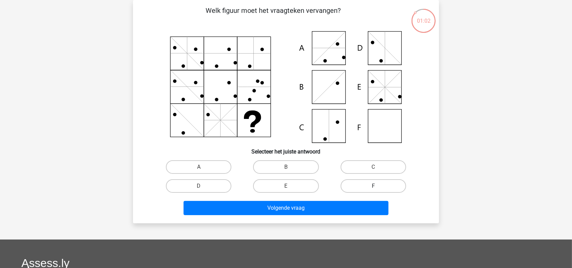
click at [371, 182] on label "F" at bounding box center [373, 186] width 65 height 14
click at [373, 186] on input "F" at bounding box center [375, 188] width 4 height 4
radio input "true"
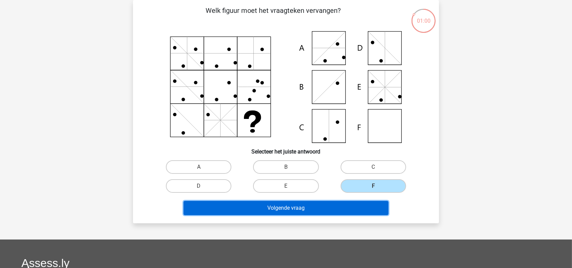
click at [332, 208] on button "Volgende vraag" at bounding box center [286, 208] width 205 height 14
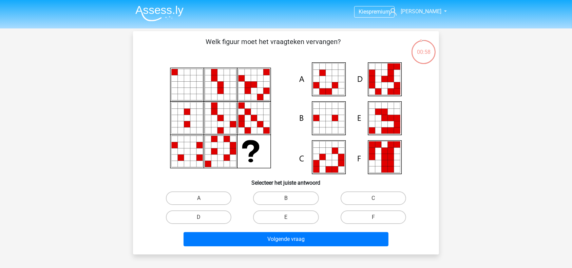
scroll to position [49, 0]
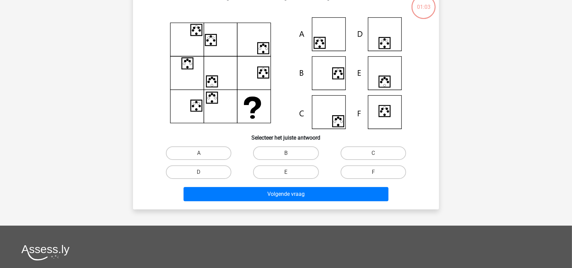
scroll to position [45, 0]
click at [289, 170] on label "E" at bounding box center [285, 173] width 65 height 14
click at [289, 173] on input "E" at bounding box center [288, 175] width 4 height 4
radio input "true"
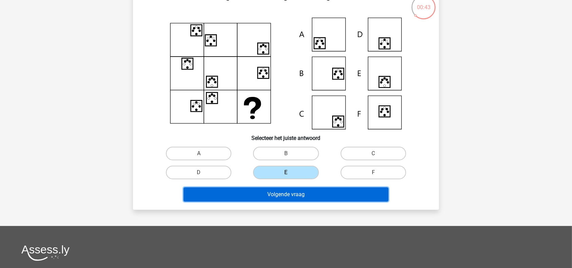
click at [288, 193] on button "Volgende vraag" at bounding box center [286, 195] width 205 height 14
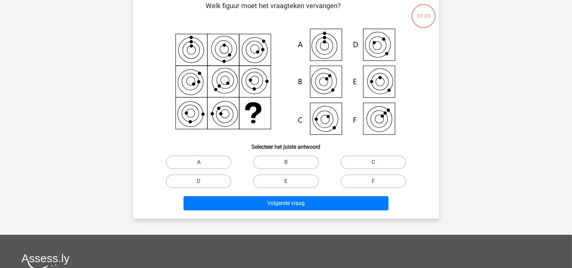
scroll to position [37, 0]
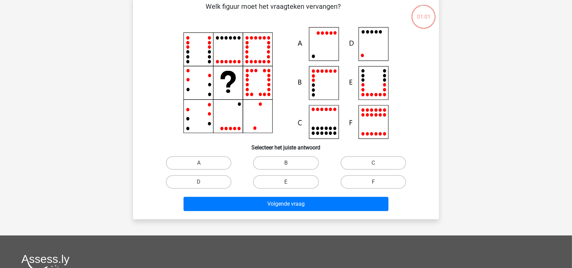
scroll to position [36, 0]
click at [218, 182] on label "D" at bounding box center [198, 182] width 65 height 14
click at [203, 182] on input "D" at bounding box center [201, 184] width 4 height 4
radio input "true"
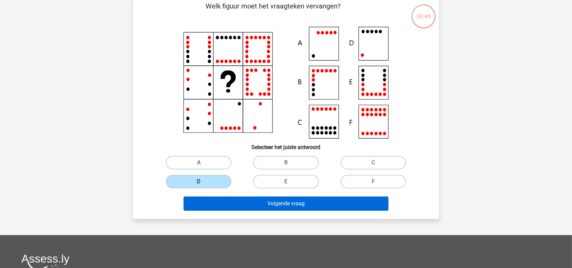
drag, startPoint x: 241, startPoint y: 211, endPoint x: 236, endPoint y: 199, distance: 12.6
click at [236, 199] on div "Volgende vraag" at bounding box center [286, 205] width 262 height 17
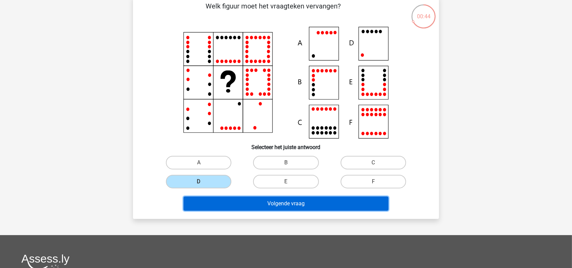
click at [236, 199] on button "Volgende vraag" at bounding box center [286, 204] width 205 height 14
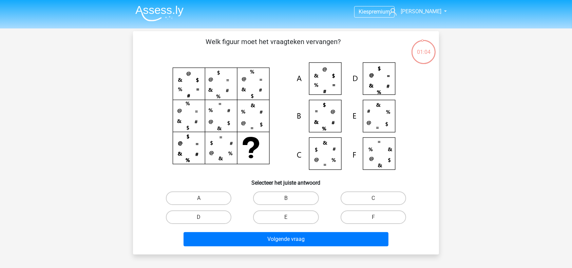
scroll to position [33, 0]
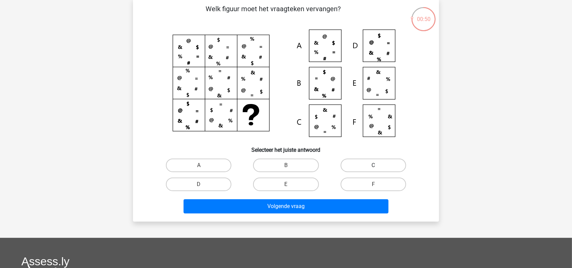
click at [372, 166] on label "C" at bounding box center [373, 166] width 65 height 14
click at [373, 166] on input "C" at bounding box center [375, 168] width 4 height 4
radio input "true"
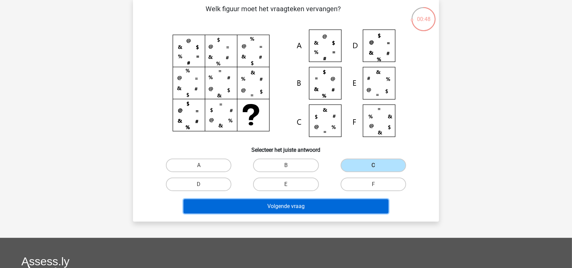
click at [293, 210] on button "Volgende vraag" at bounding box center [286, 206] width 205 height 14
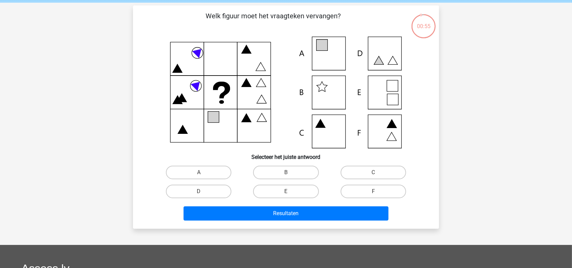
scroll to position [32, 0]
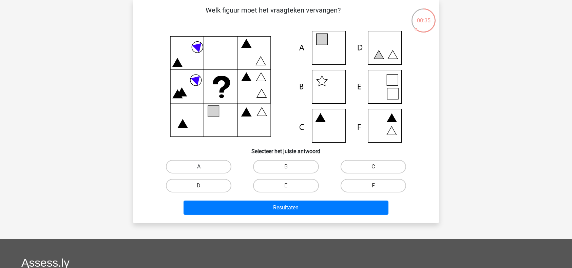
click at [202, 167] on label "A" at bounding box center [198, 167] width 65 height 14
click at [202, 167] on input "A" at bounding box center [201, 169] width 4 height 4
radio input "true"
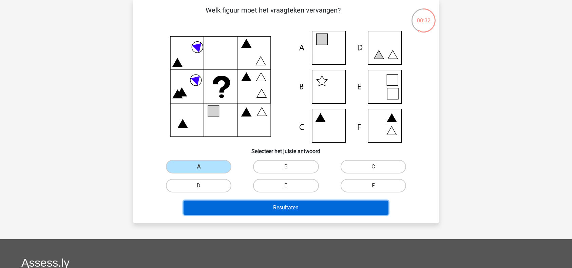
click at [243, 211] on button "Resultaten" at bounding box center [286, 208] width 205 height 14
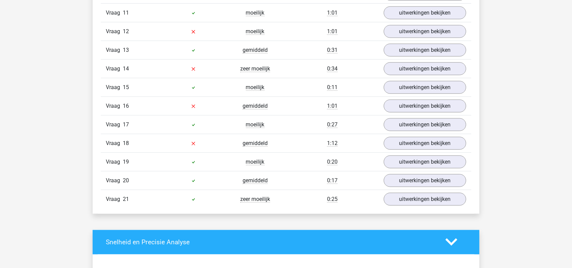
scroll to position [771, 0]
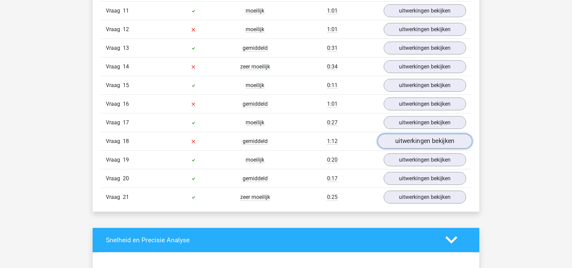
click at [412, 136] on link "uitwerkingen bekijken" at bounding box center [425, 141] width 95 height 15
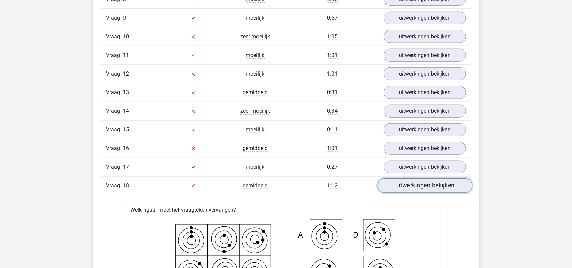
scroll to position [710, 0]
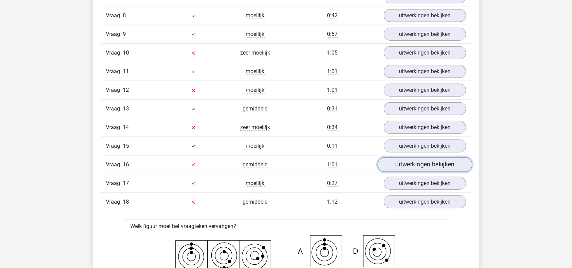
click at [419, 163] on link "uitwerkingen bekijken" at bounding box center [425, 164] width 95 height 15
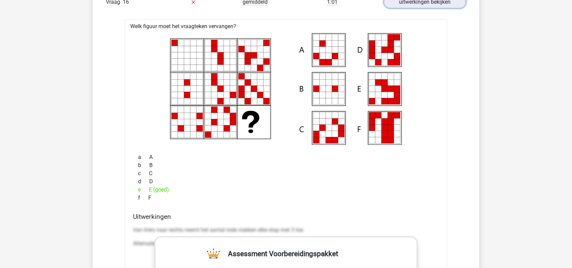
scroll to position [638, 0]
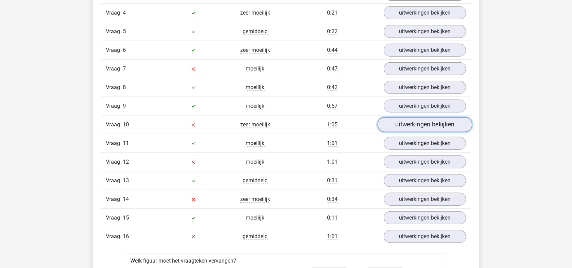
click at [416, 123] on link "uitwerkingen bekijken" at bounding box center [425, 124] width 95 height 15
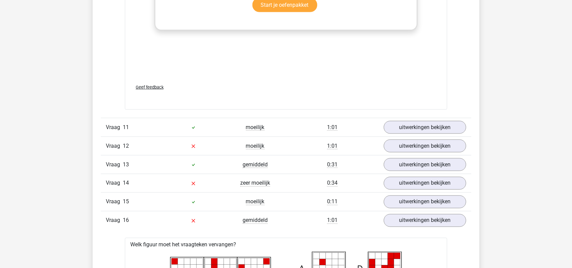
scroll to position [1112, 0]
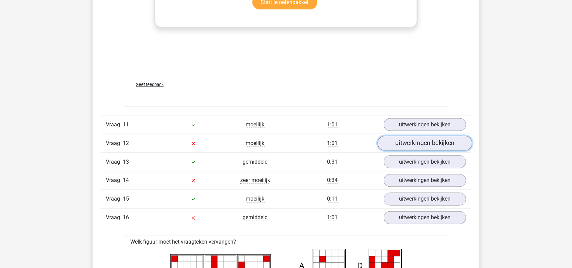
click at [418, 137] on link "uitwerkingen bekijken" at bounding box center [425, 143] width 95 height 15
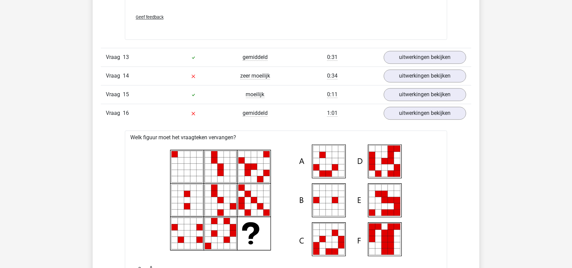
scroll to position [1673, 0]
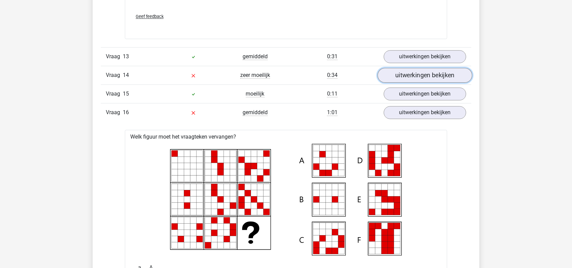
click at [460, 70] on link "uitwerkingen bekijken" at bounding box center [425, 75] width 95 height 15
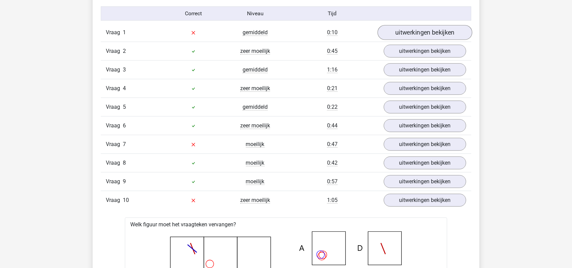
scroll to position [563, 0]
click at [454, 31] on link "uitwerkingen bekijken" at bounding box center [425, 31] width 95 height 15
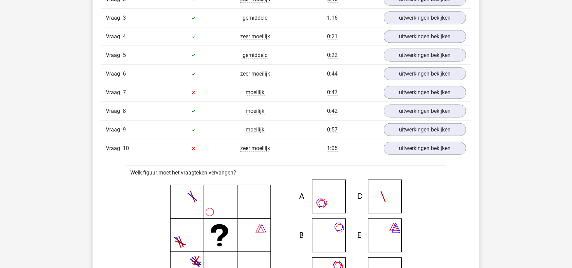
scroll to position [1078, 0]
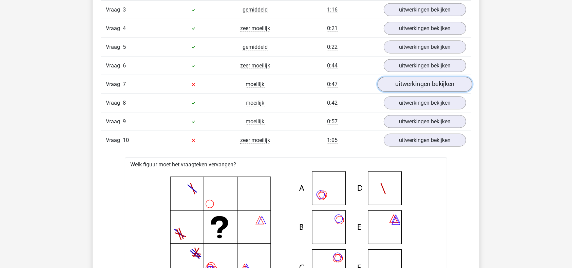
click at [429, 84] on link "uitwerkingen bekijken" at bounding box center [425, 84] width 95 height 15
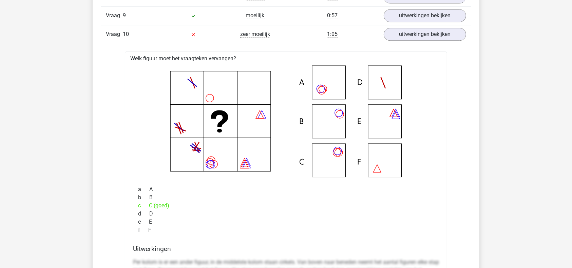
scroll to position [1645, 0]
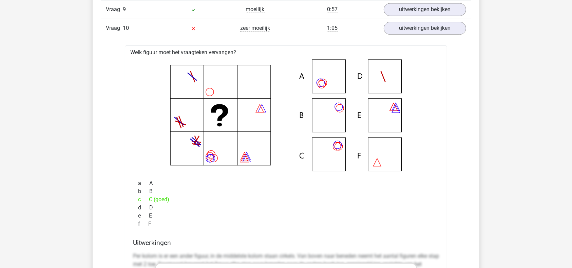
click at [336, 168] on icon at bounding box center [286, 115] width 301 height 112
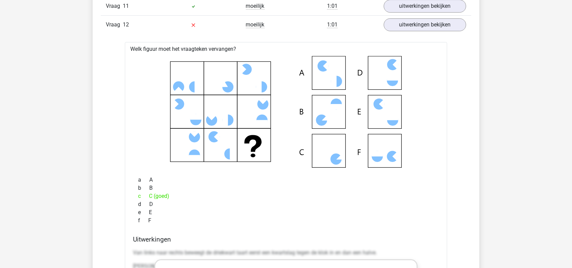
scroll to position [2141, 0]
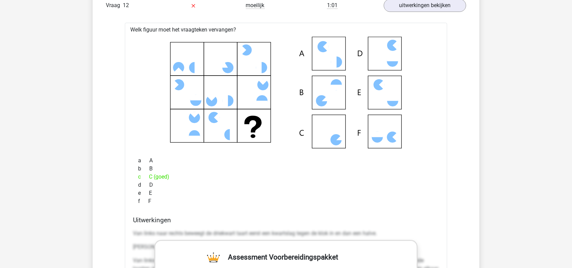
scroll to position [2146, 0]
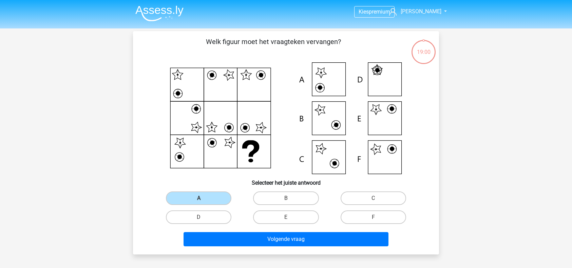
scroll to position [32, 0]
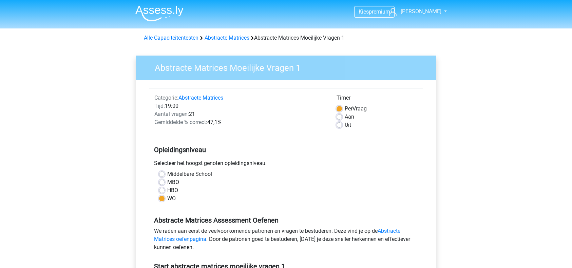
scroll to position [62, 0]
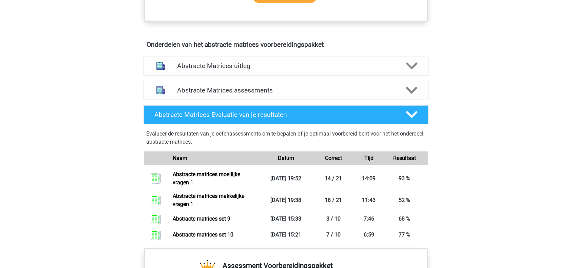
scroll to position [383, 0]
click at [415, 93] on icon at bounding box center [412, 91] width 12 height 12
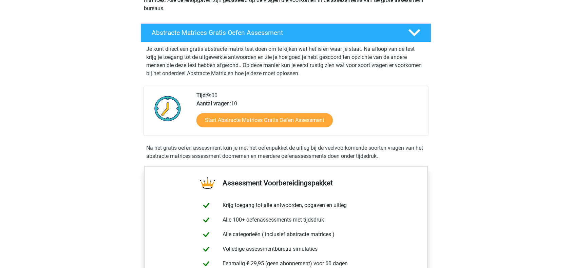
scroll to position [102, 0]
